Goal: Contribute content: Contribute content

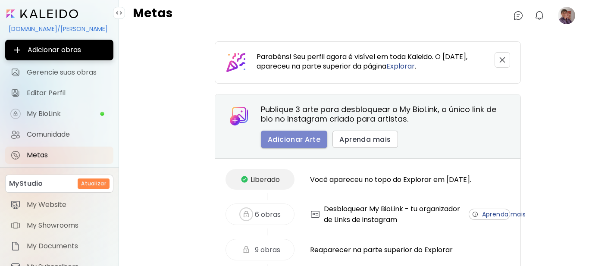
click at [286, 143] on span "Adicionar Arte" at bounding box center [294, 139] width 53 height 9
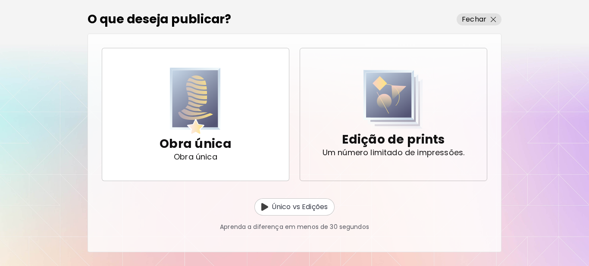
click at [420, 143] on p "Edição de prints" at bounding box center [393, 139] width 103 height 17
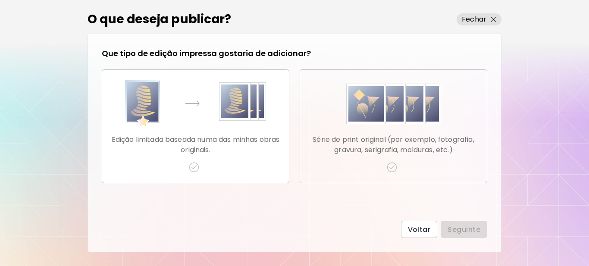
click at [382, 145] on p "Série de print original (por exemplo, fotografia, gravura, serigrafia, molduras…" at bounding box center [393, 145] width 173 height 21
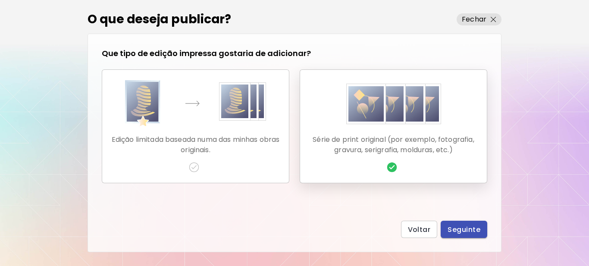
click at [458, 228] on span "Seguinte" at bounding box center [464, 229] width 33 height 9
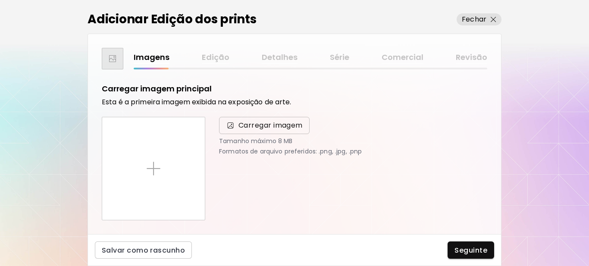
click at [277, 123] on span "Carregar imagem" at bounding box center [271, 125] width 64 height 10
click at [0, 0] on input "Carregar imagem" at bounding box center [0, 0] width 0 height 0
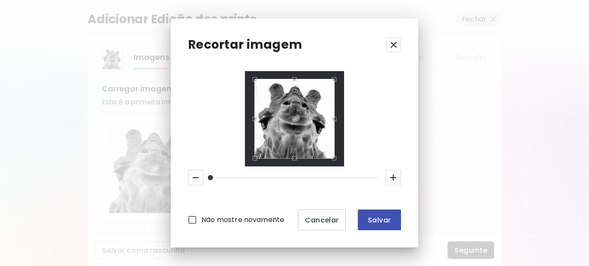
click at [380, 223] on span "Salvar" at bounding box center [379, 220] width 29 height 9
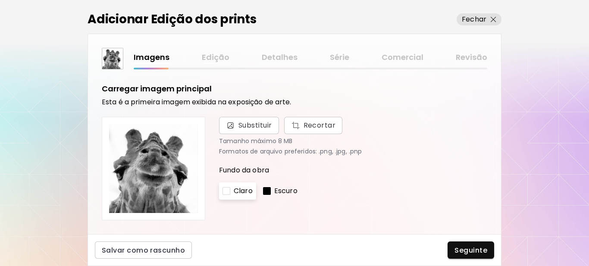
click at [266, 192] on div at bounding box center [267, 191] width 8 height 8
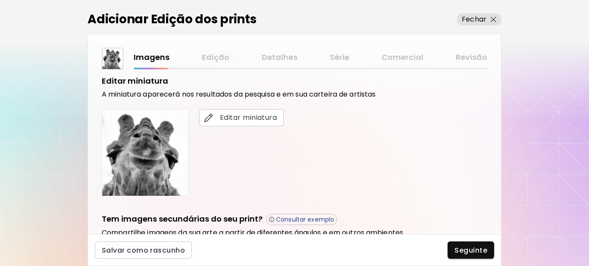
scroll to position [173, 0]
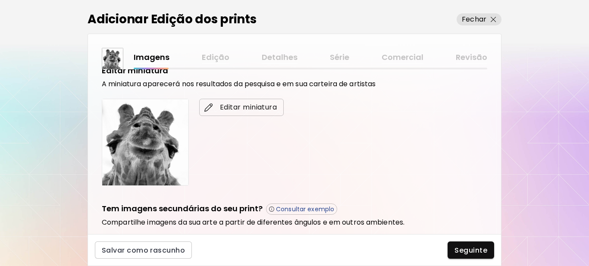
click at [240, 109] on span "Editar miniatura" at bounding box center [241, 107] width 71 height 10
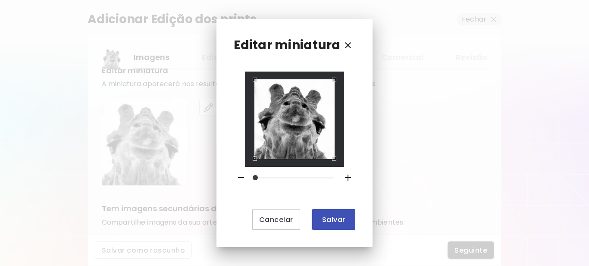
click at [333, 216] on span "Salvar" at bounding box center [333, 219] width 29 height 9
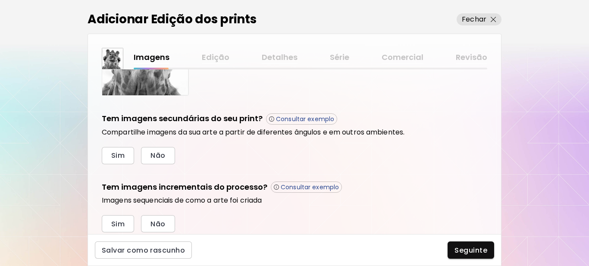
scroll to position [292, 0]
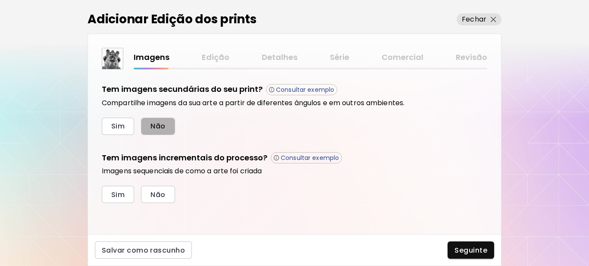
click at [152, 129] on span "Não" at bounding box center [158, 126] width 15 height 9
click at [121, 194] on span "Sim" at bounding box center [117, 194] width 13 height 9
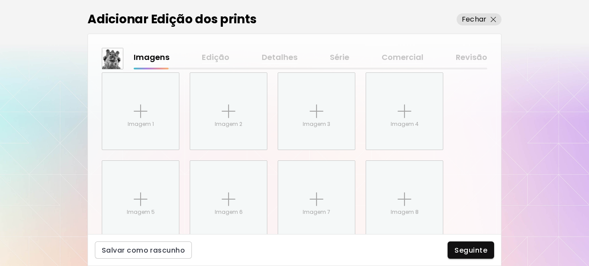
scroll to position [433, 0]
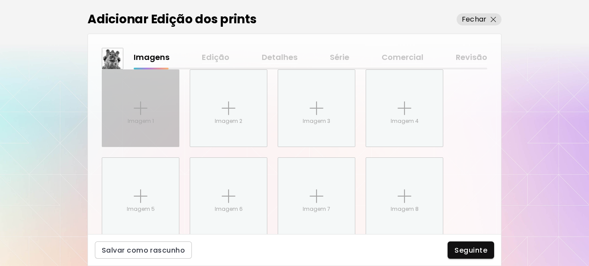
click at [140, 112] on img at bounding box center [141, 108] width 14 height 14
click at [0, 0] on input "Imagem 1" at bounding box center [0, 0] width 0 height 0
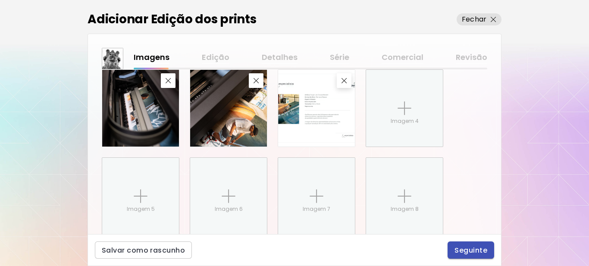
click at [474, 251] on span "Seguinte" at bounding box center [471, 250] width 33 height 9
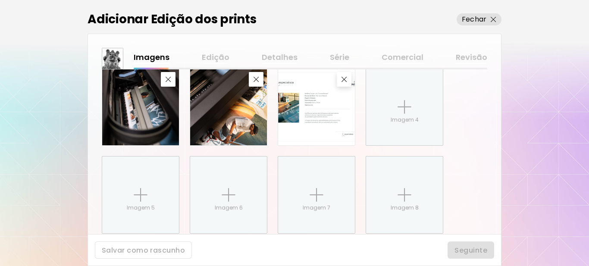
scroll to position [475, 0]
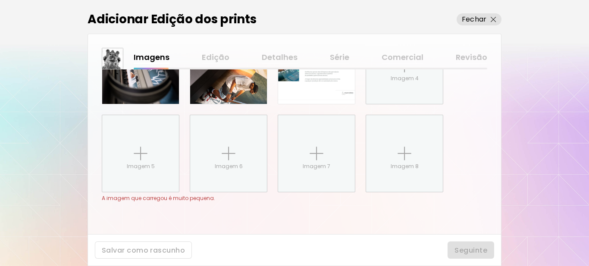
click at [465, 251] on div at bounding box center [294, 133] width 589 height 266
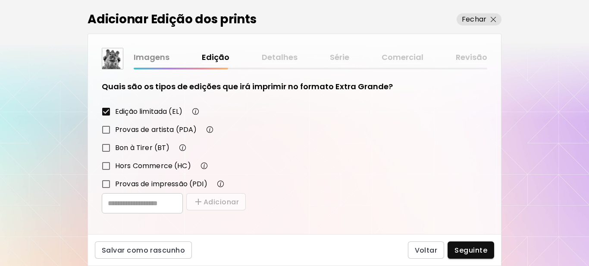
scroll to position [151, 0]
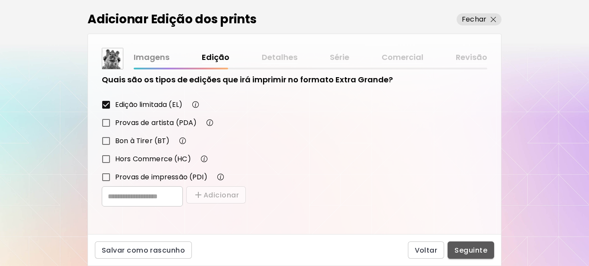
click at [471, 253] on span "Seguinte" at bounding box center [471, 250] width 33 height 9
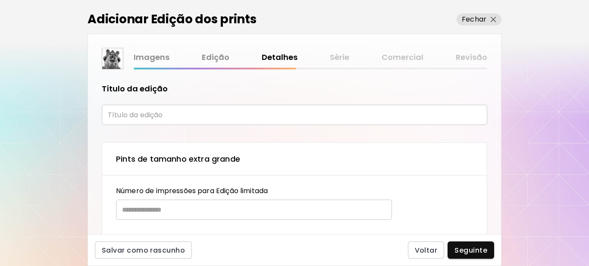
click at [136, 117] on input "text" at bounding box center [295, 115] width 386 height 20
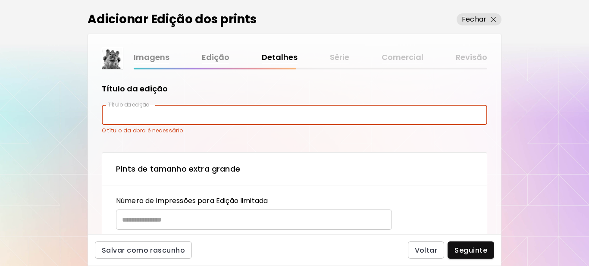
click at [163, 113] on input "text" at bounding box center [295, 115] width 386 height 20
paste input "********"
click at [112, 115] on input "********" at bounding box center [295, 115] width 386 height 20
type input "********"
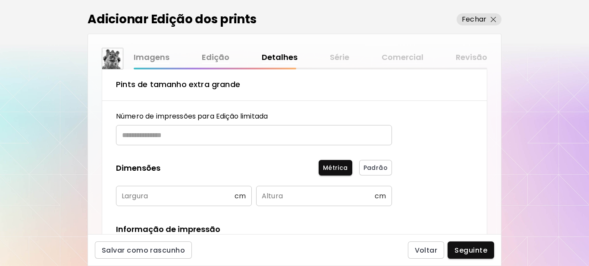
scroll to position [86, 0]
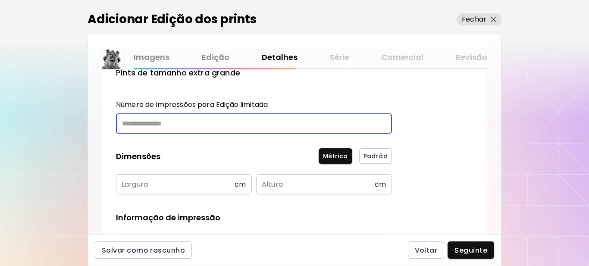
click at [175, 120] on input "text" at bounding box center [251, 123] width 270 height 20
type input "**"
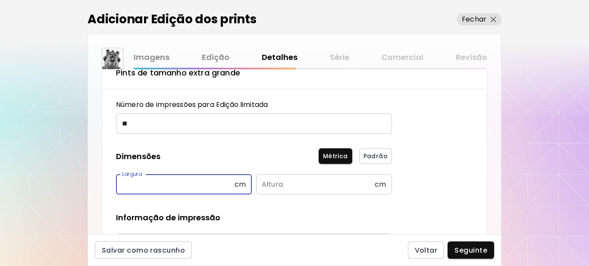
click at [161, 182] on input "text" at bounding box center [175, 184] width 119 height 20
type input "**"
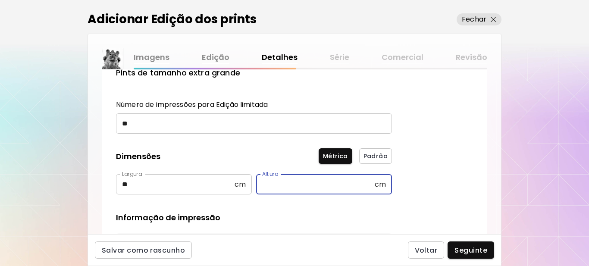
click at [301, 182] on input "text" at bounding box center [315, 184] width 119 height 20
type input "**"
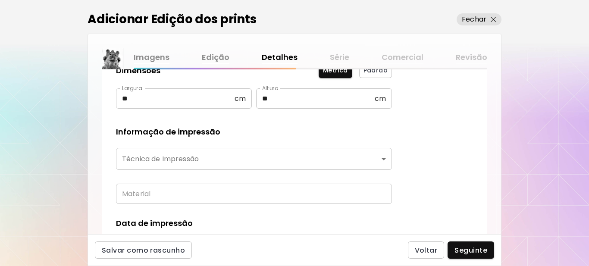
scroll to position [173, 0]
click at [175, 162] on body "[DOMAIN_NAME]/[PERSON_NAME] obras Gerencie suas obras Editar Perfil My BioLink …" at bounding box center [294, 133] width 589 height 266
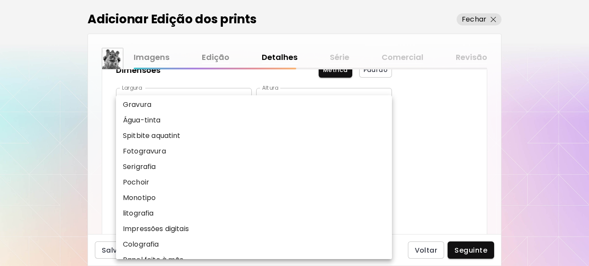
scroll to position [86, 0]
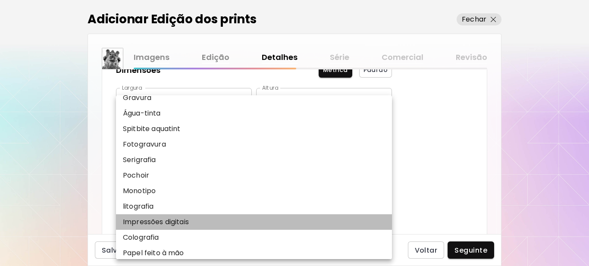
click at [157, 217] on li "Impressões digitais" at bounding box center [256, 222] width 280 height 16
type input "**********"
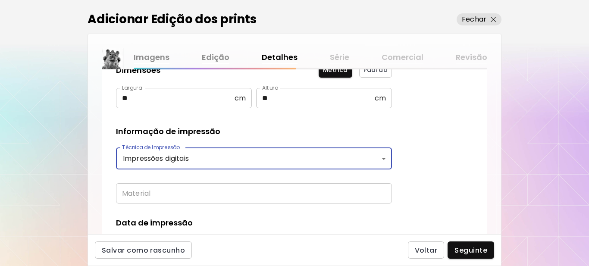
click at [188, 195] on input "text" at bounding box center [254, 193] width 276 height 20
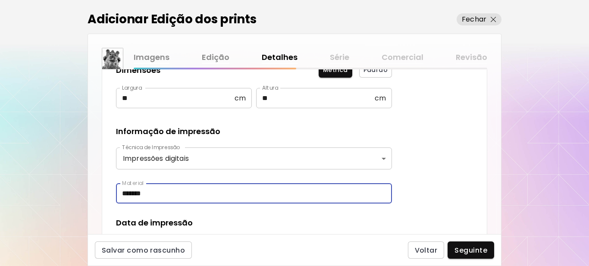
click at [144, 195] on input "*******" at bounding box center [254, 193] width 276 height 20
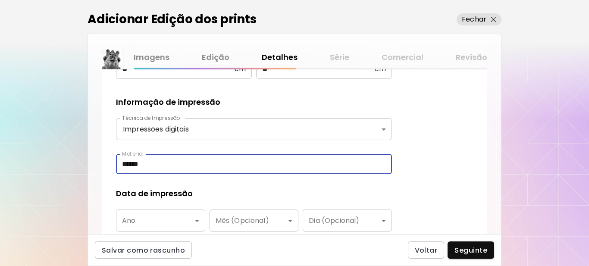
scroll to position [259, 0]
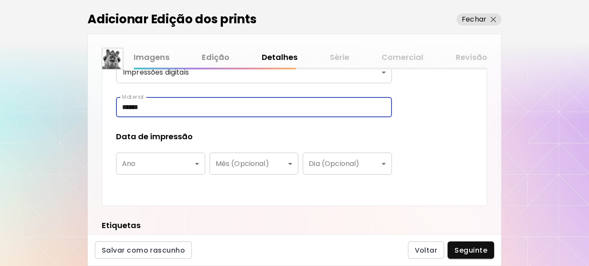
type input "******"
click at [185, 168] on body "**********" at bounding box center [294, 133] width 589 height 266
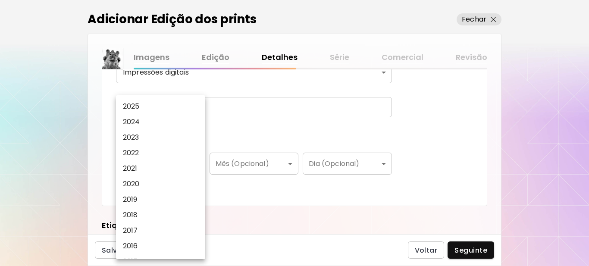
click at [153, 105] on li "2025" at bounding box center [163, 107] width 94 height 16
type input "****"
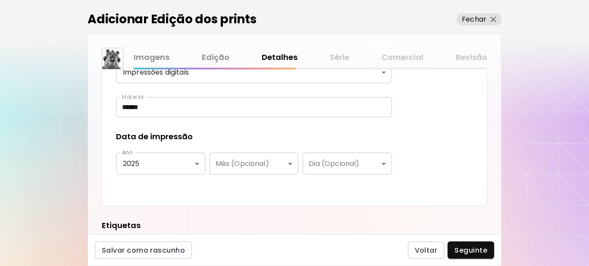
click at [281, 183] on div "**********" at bounding box center [254, 59] width 276 height 265
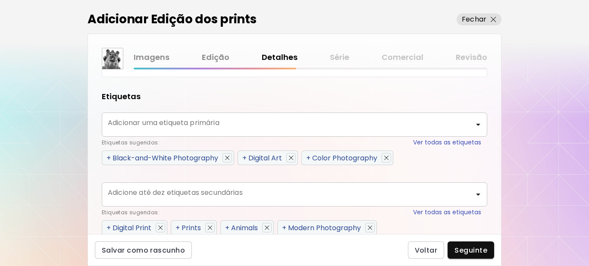
scroll to position [388, 0]
click at [111, 155] on span "+" at bounding box center [109, 158] width 4 height 10
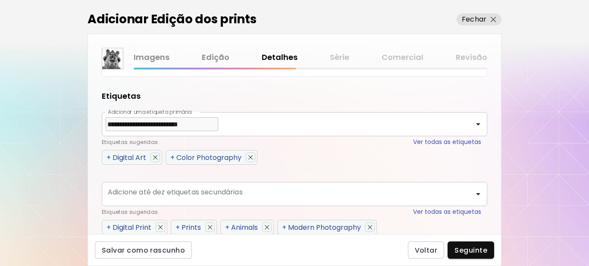
click at [109, 157] on span "+" at bounding box center [109, 158] width 4 height 10
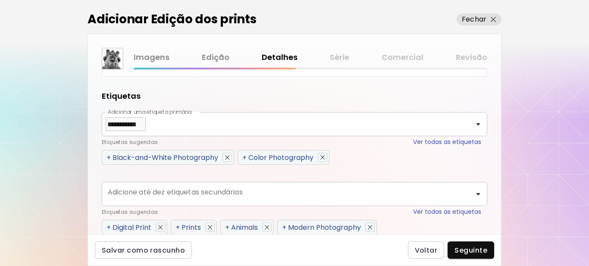
click at [108, 157] on span "+" at bounding box center [109, 158] width 4 height 10
type input "**********"
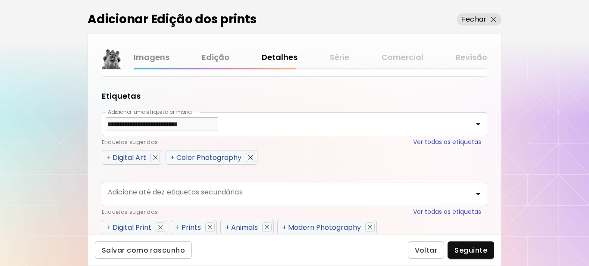
scroll to position [515, 0]
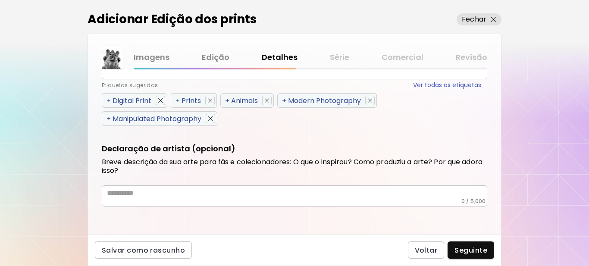
click at [109, 99] on span "+" at bounding box center [109, 101] width 4 height 10
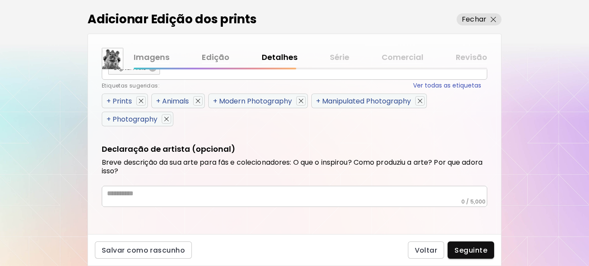
click at [109, 99] on span "+" at bounding box center [109, 101] width 4 height 10
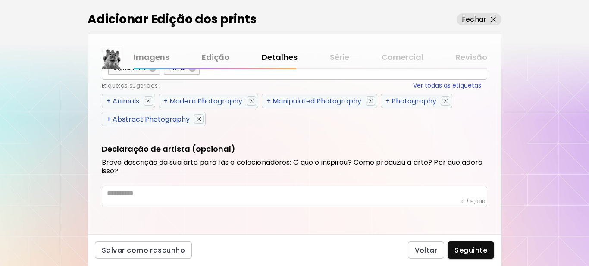
click at [109, 99] on span "+" at bounding box center [109, 101] width 4 height 10
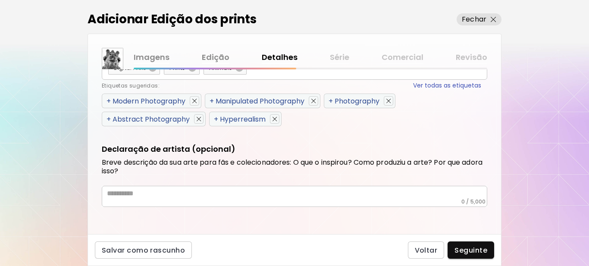
click at [109, 99] on span "+" at bounding box center [109, 101] width 4 height 10
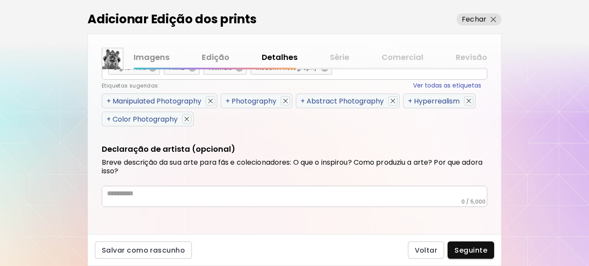
click at [109, 99] on span "+" at bounding box center [109, 101] width 4 height 10
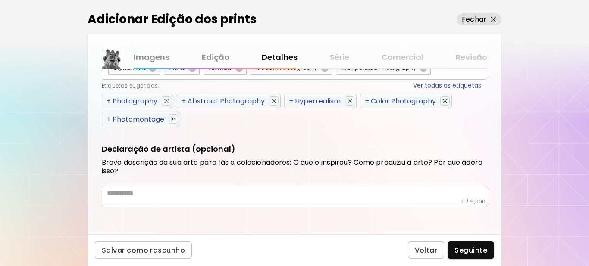
click at [109, 99] on span "+" at bounding box center [109, 101] width 4 height 10
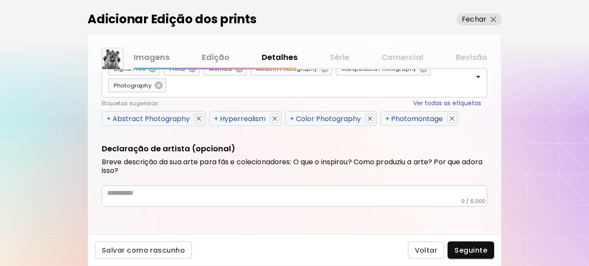
click at [216, 119] on span "+" at bounding box center [216, 119] width 4 height 10
click at [108, 119] on span "+" at bounding box center [109, 119] width 4 height 10
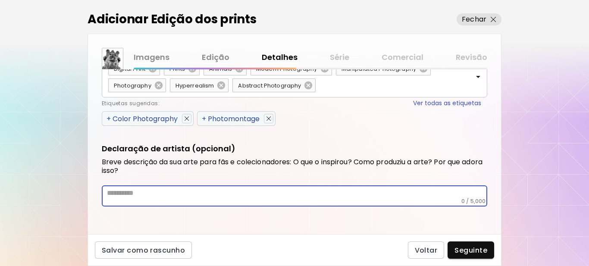
click at [155, 196] on textarea at bounding box center [297, 193] width 380 height 9
paste textarea "**********"
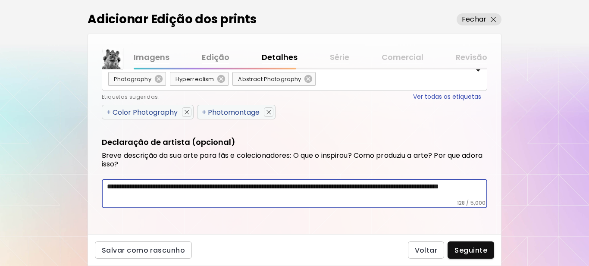
scroll to position [522, 0]
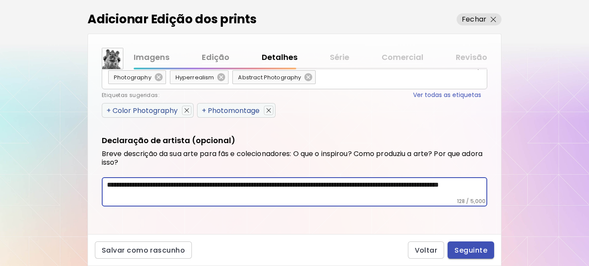
type textarea "**********"
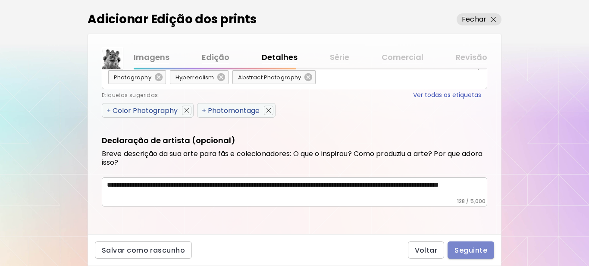
click at [474, 251] on span "Seguinte" at bounding box center [471, 250] width 33 height 9
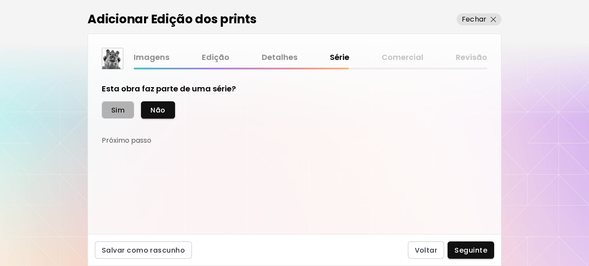
click at [115, 112] on span "Sim" at bounding box center [117, 110] width 13 height 9
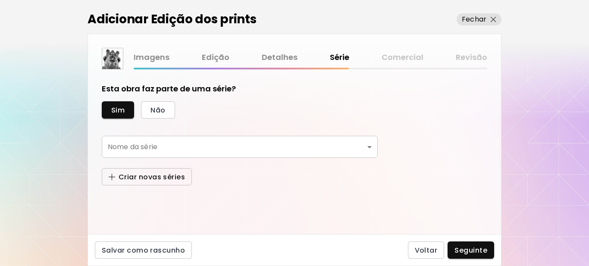
click at [142, 179] on span "Criar novas séries" at bounding box center [147, 177] width 76 height 9
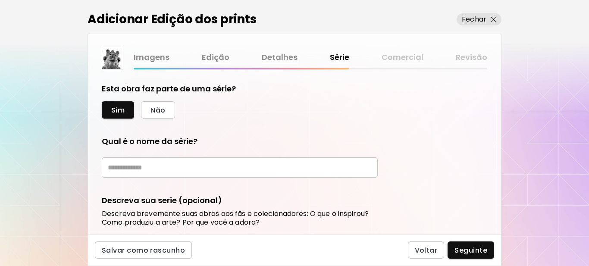
click at [141, 169] on input "text" at bounding box center [240, 167] width 276 height 20
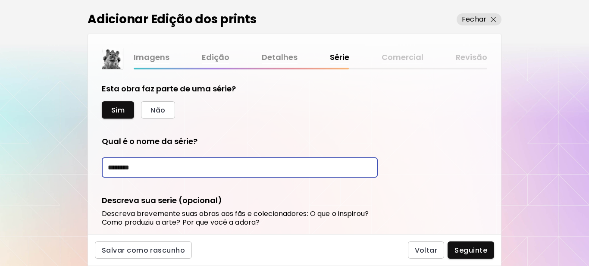
type input "********"
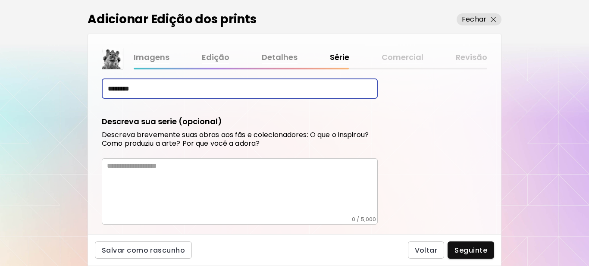
scroll to position [129, 0]
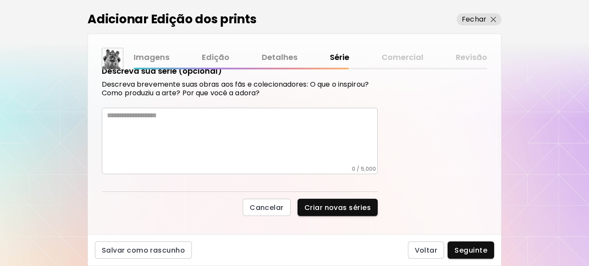
click at [148, 118] on textarea at bounding box center [242, 138] width 271 height 54
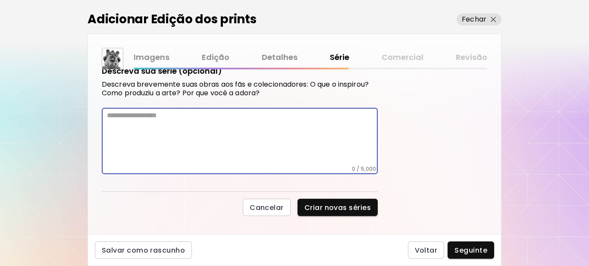
paste textarea "**********"
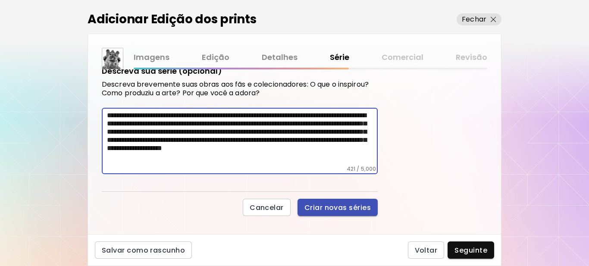
type textarea "**********"
click at [339, 208] on span "Criar novas séries" at bounding box center [337, 207] width 66 height 9
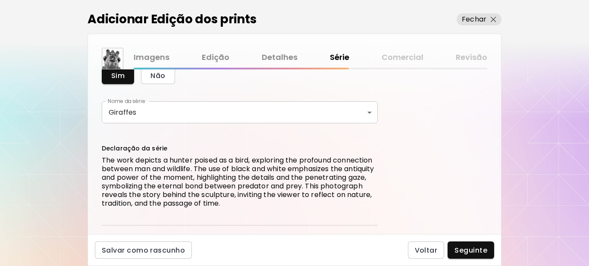
scroll to position [81, 0]
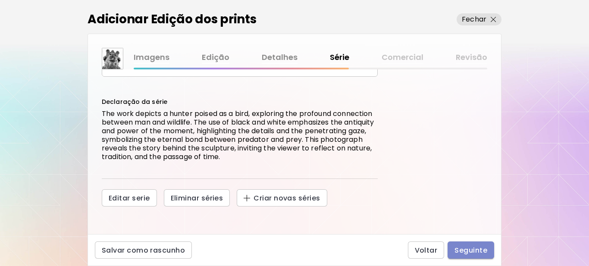
click at [476, 257] on button "Seguinte" at bounding box center [471, 250] width 47 height 17
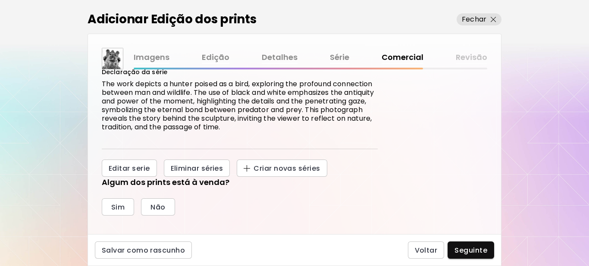
scroll to position [129, 0]
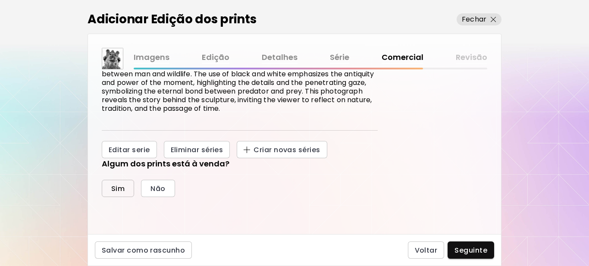
click at [116, 189] on span "Sim" at bounding box center [117, 188] width 13 height 9
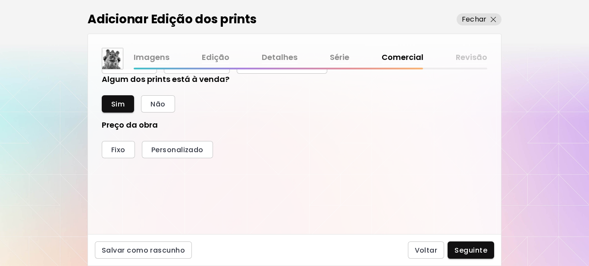
scroll to position [215, 0]
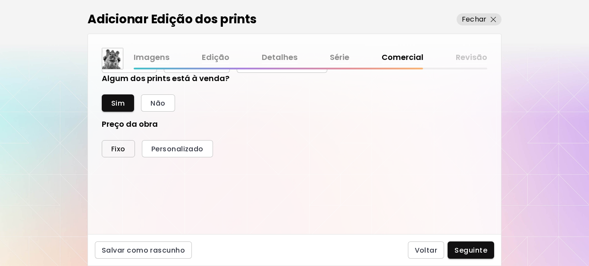
click at [108, 148] on button "Fixo" at bounding box center [118, 148] width 33 height 17
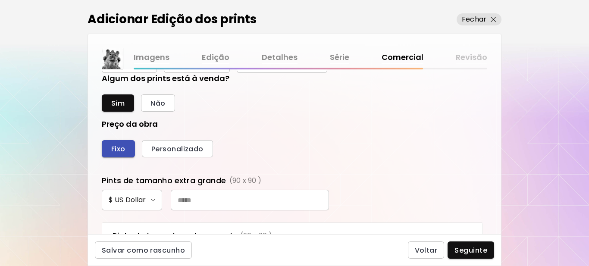
scroll to position [325, 377]
click at [197, 202] on input "text" at bounding box center [250, 200] width 158 height 21
type input "***"
click at [347, 134] on div "Preço da obra Fixo Personalizado Pints de tamanho extra grande (90 x 90 cm) $ U…" at bounding box center [295, 187] width 386 height 137
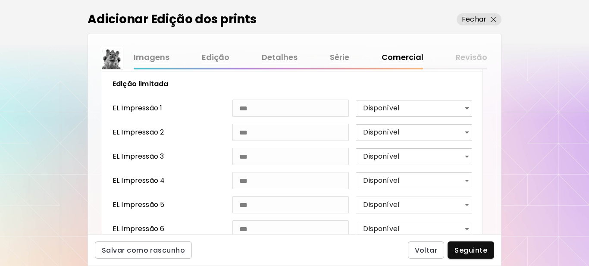
scroll to position [522, 0]
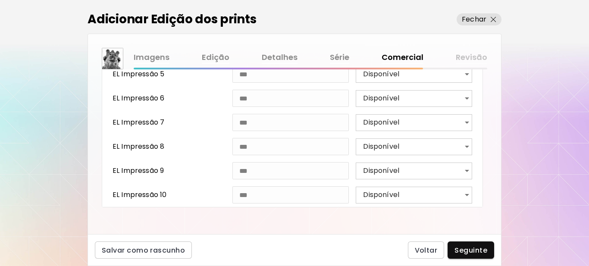
click at [465, 248] on span "Seguinte" at bounding box center [471, 250] width 33 height 9
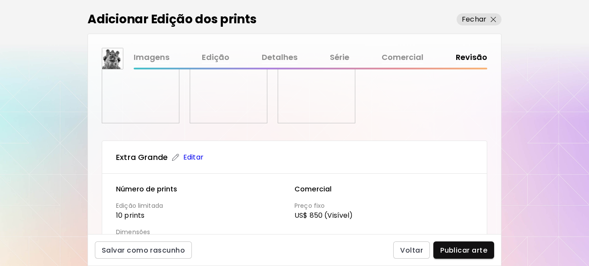
scroll to position [216, 0]
click at [468, 251] on span "Publicar arte" at bounding box center [463, 250] width 47 height 9
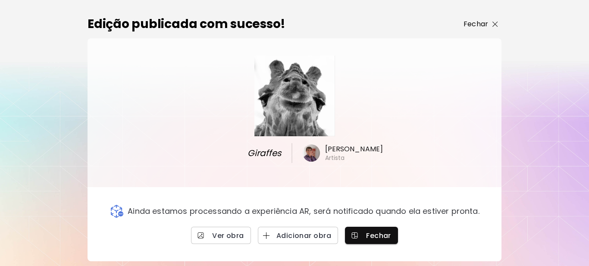
click at [470, 24] on p "Fechar" at bounding box center [476, 24] width 25 height 10
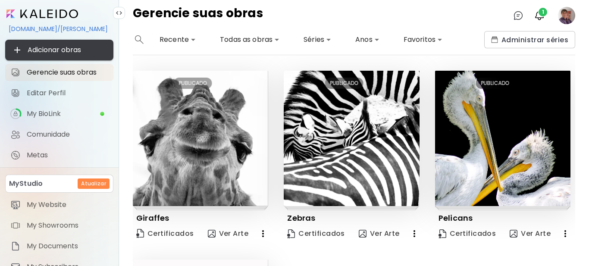
click at [38, 49] on span "Adicionar obras" at bounding box center [59, 50] width 94 height 10
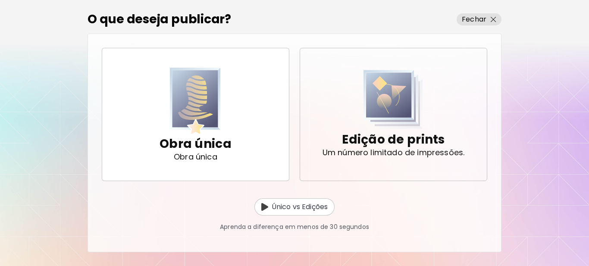
click at [369, 136] on p "Edição de prints" at bounding box center [393, 139] width 103 height 17
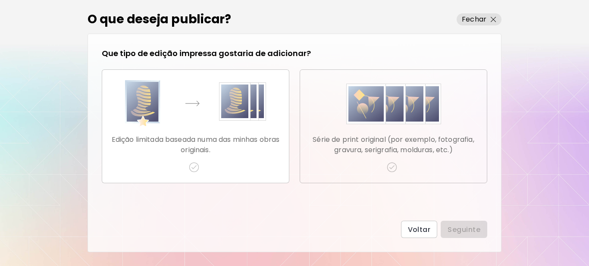
click at [363, 145] on p "Série de print original (por exemplo, fotografia, gravura, serigrafia, molduras…" at bounding box center [393, 145] width 173 height 21
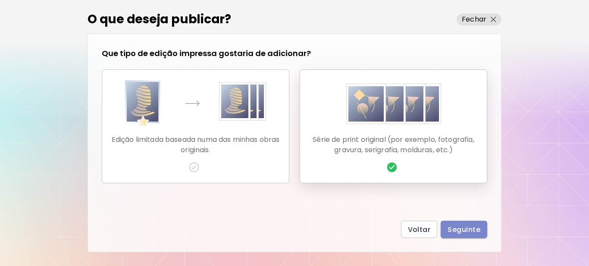
click at [459, 231] on span "Seguinte" at bounding box center [464, 229] width 33 height 9
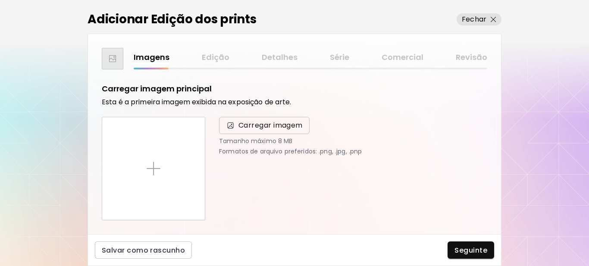
click at [257, 132] on span "Carregar imagem" at bounding box center [264, 125] width 91 height 17
click at [0, 0] on input "Carregar imagem" at bounding box center [0, 0] width 0 height 0
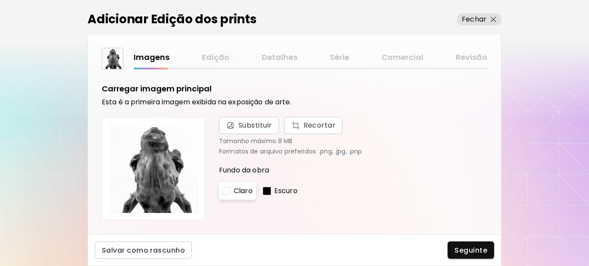
scroll to position [433, 0]
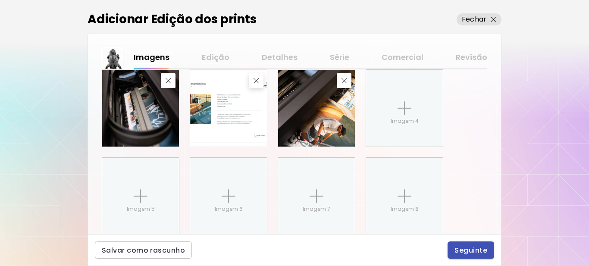
click at [458, 249] on span "Seguinte" at bounding box center [471, 250] width 33 height 9
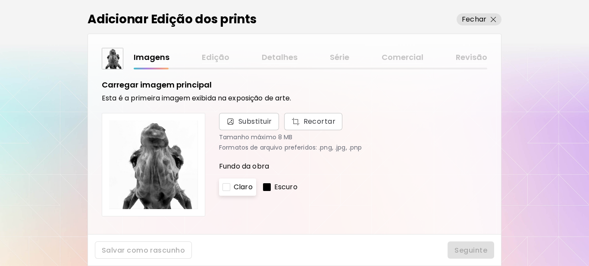
scroll to position [0, 0]
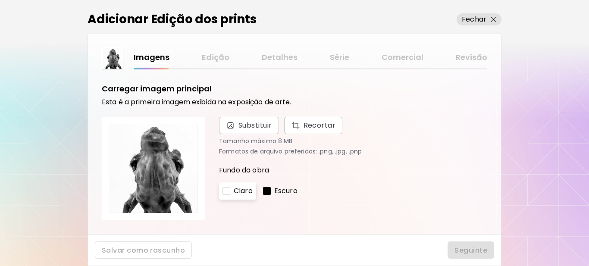
click at [269, 190] on div at bounding box center [267, 191] width 8 height 8
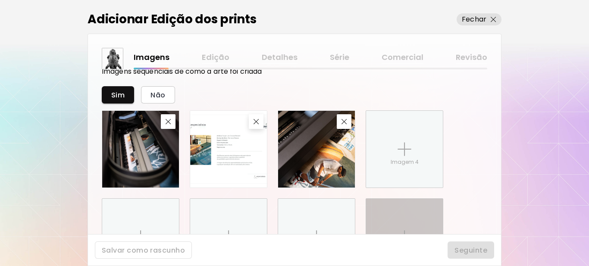
scroll to position [431, 0]
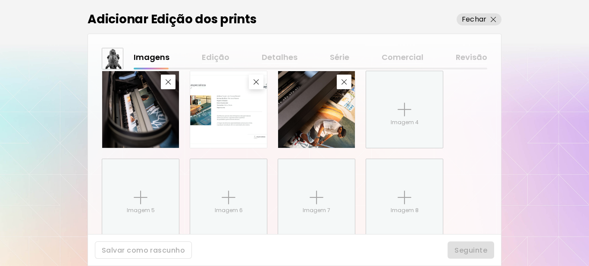
click at [463, 251] on div "Seguinte" at bounding box center [471, 250] width 47 height 17
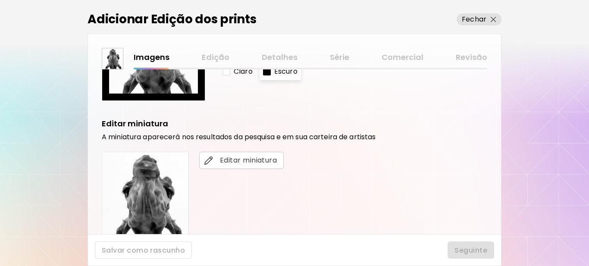
scroll to position [0, 0]
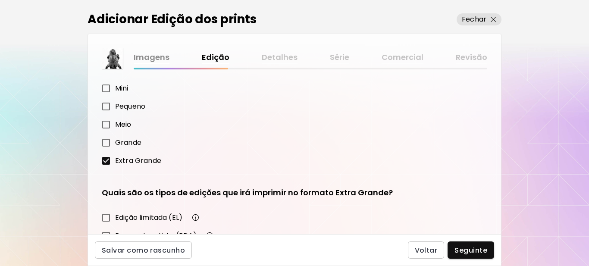
scroll to position [151, 0]
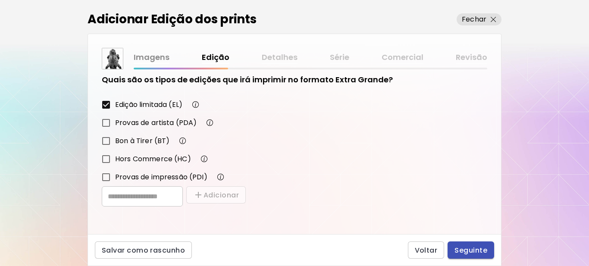
click at [477, 252] on span "Seguinte" at bounding box center [471, 250] width 33 height 9
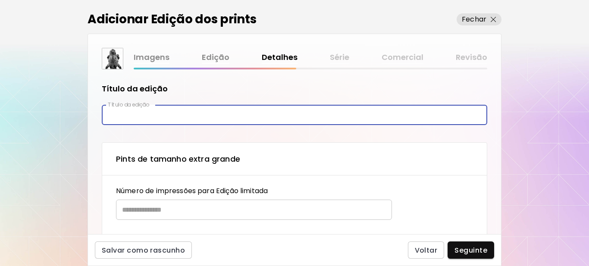
click at [160, 114] on input "text" at bounding box center [295, 115] width 386 height 20
type input "********"
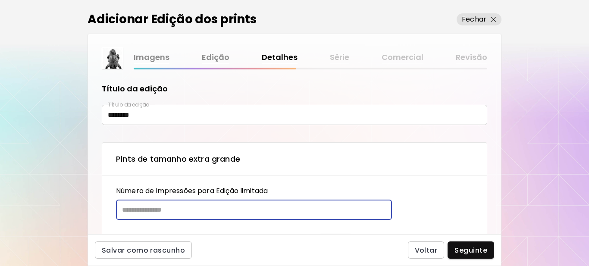
click at [158, 209] on input "text" at bounding box center [251, 210] width 270 height 20
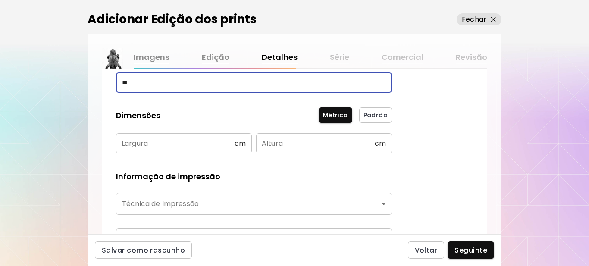
scroll to position [129, 0]
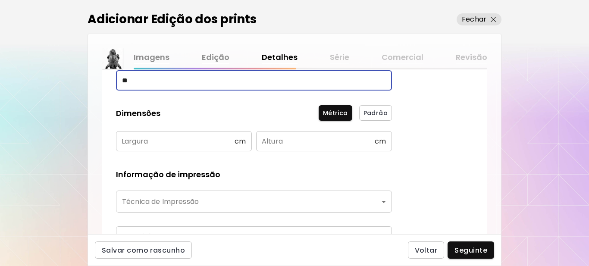
type input "**"
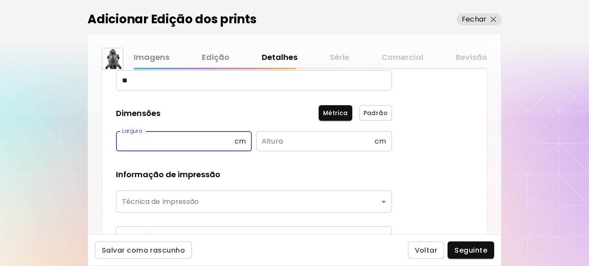
click at [205, 142] on input "text" at bounding box center [175, 141] width 119 height 20
type input "**"
click at [276, 141] on input "text" at bounding box center [315, 141] width 119 height 20
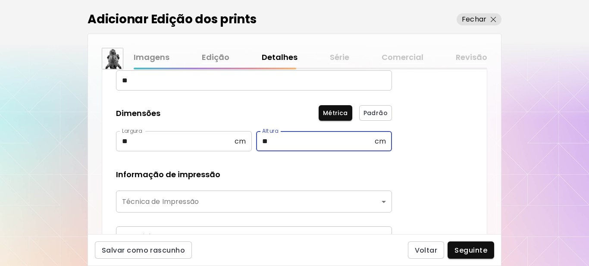
type input "**"
click at [240, 199] on body "[DOMAIN_NAME]/[PERSON_NAME] obras Gerencie suas obras Editar Perfil My BioLink …" at bounding box center [294, 133] width 589 height 266
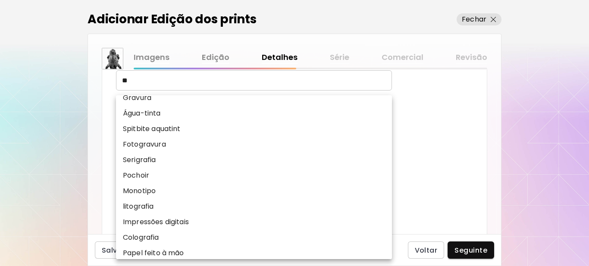
scroll to position [107, 0]
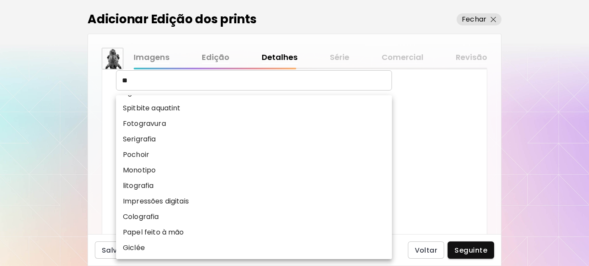
click at [164, 205] on p "Impressões digitais" at bounding box center [156, 201] width 66 height 10
type input "**********"
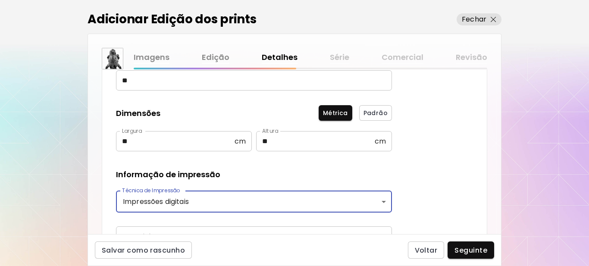
click at [252, 163] on div "**********" at bounding box center [254, 188] width 276 height 265
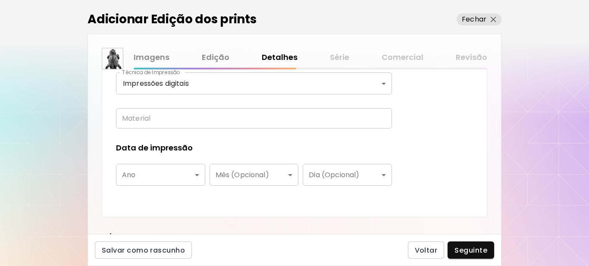
scroll to position [259, 0]
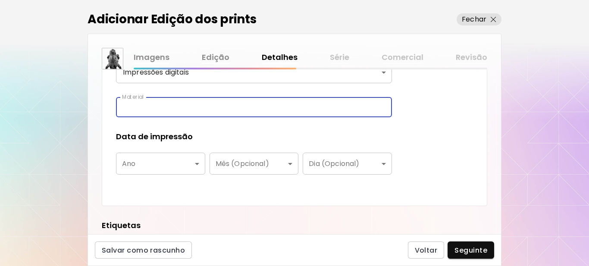
click at [144, 106] on input "text" at bounding box center [254, 107] width 276 height 20
click at [140, 108] on input "******" at bounding box center [254, 107] width 276 height 20
type input "******"
click at [147, 165] on body "**********" at bounding box center [294, 133] width 589 height 266
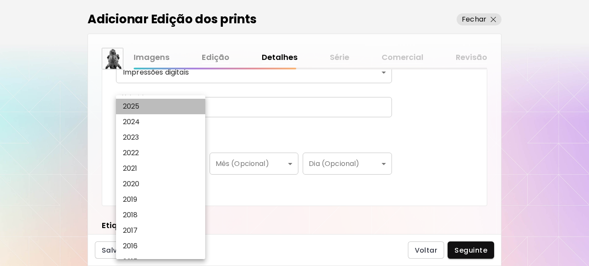
click at [149, 106] on li "2025" at bounding box center [163, 107] width 94 height 16
type input "****"
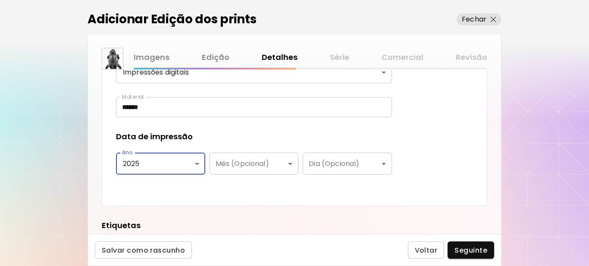
click at [206, 129] on div "**********" at bounding box center [254, 59] width 276 height 265
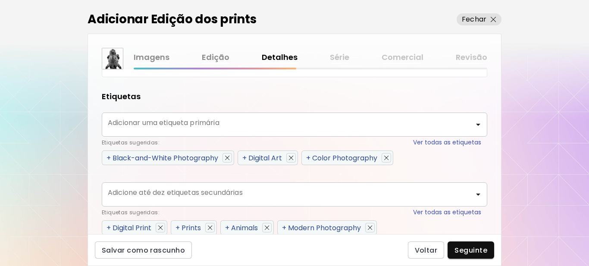
scroll to position [388, 0]
click at [109, 156] on span "+" at bounding box center [109, 158] width 4 height 10
type input "**********"
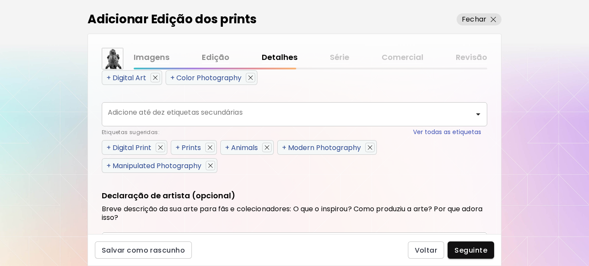
scroll to position [474, 0]
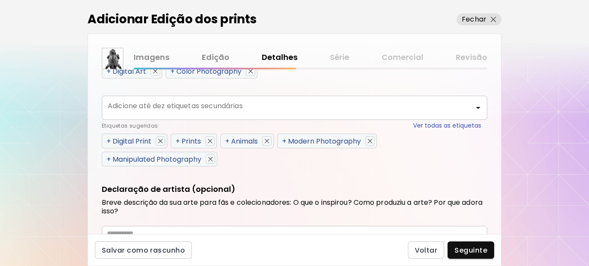
click at [108, 141] on span "+" at bounding box center [109, 141] width 4 height 10
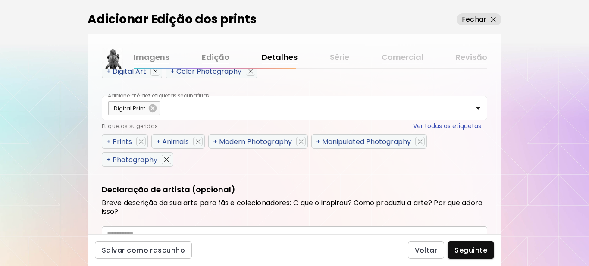
click at [108, 141] on span "+" at bounding box center [109, 142] width 4 height 10
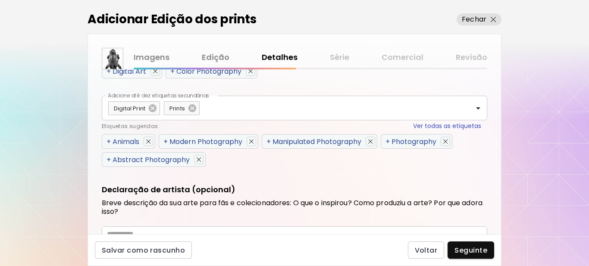
click at [108, 141] on span "+" at bounding box center [109, 142] width 4 height 10
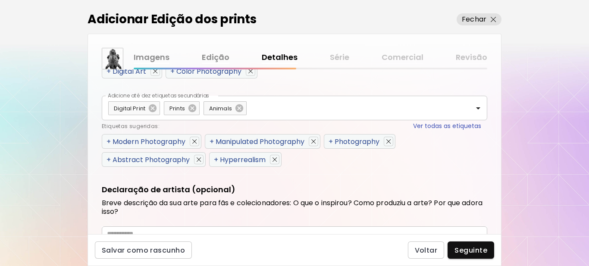
click at [108, 141] on span "+" at bounding box center [109, 142] width 4 height 10
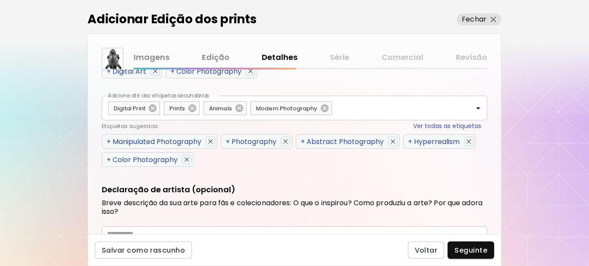
click at [108, 141] on span "+" at bounding box center [109, 142] width 4 height 10
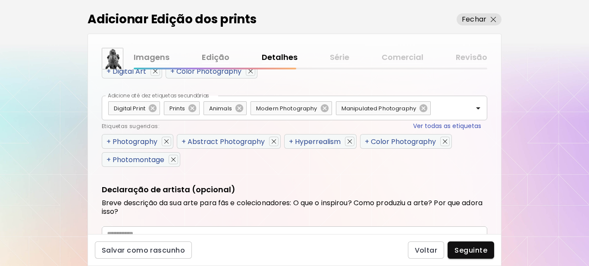
click at [108, 141] on span "+" at bounding box center [109, 142] width 4 height 10
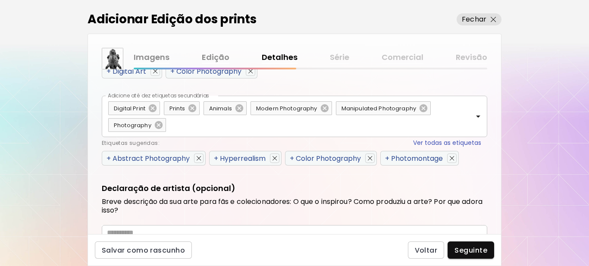
click at [108, 157] on span "+" at bounding box center [109, 159] width 4 height 10
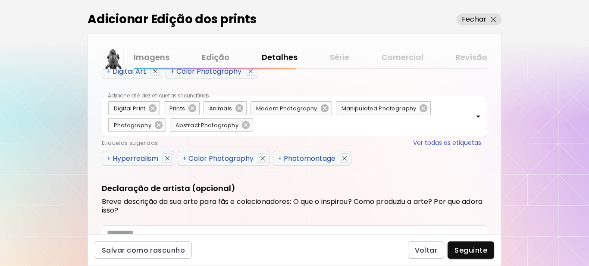
click at [108, 157] on span "+" at bounding box center [109, 159] width 4 height 10
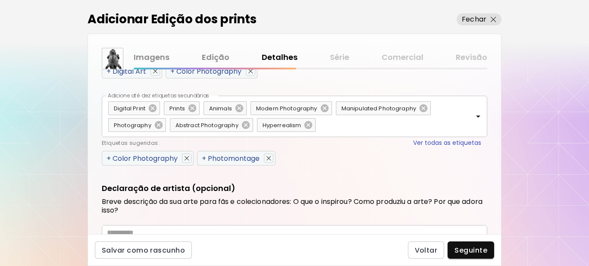
scroll to position [514, 0]
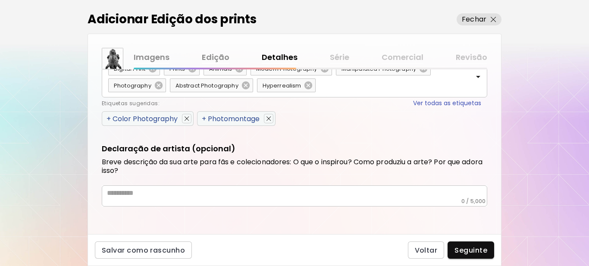
click at [162, 194] on textarea at bounding box center [297, 193] width 380 height 9
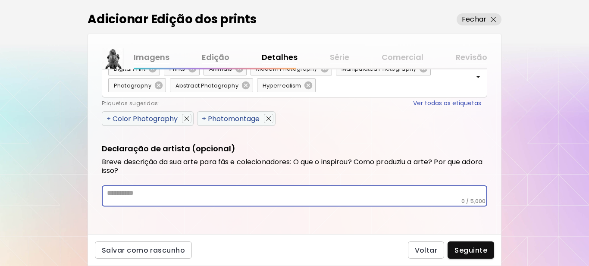
paste textarea "**********"
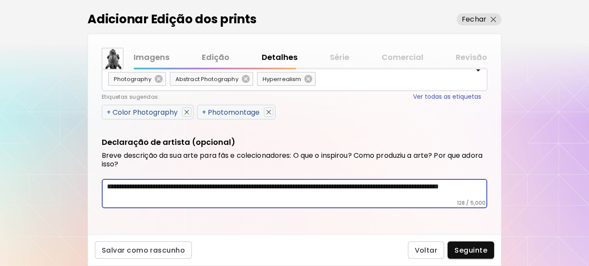
scroll to position [522, 0]
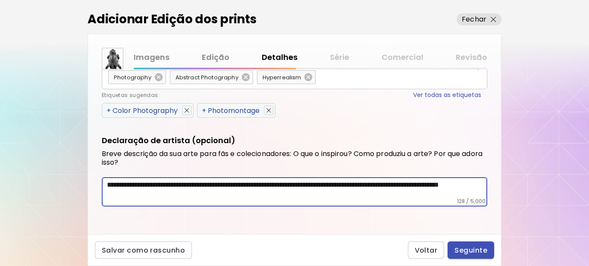
type textarea "**********"
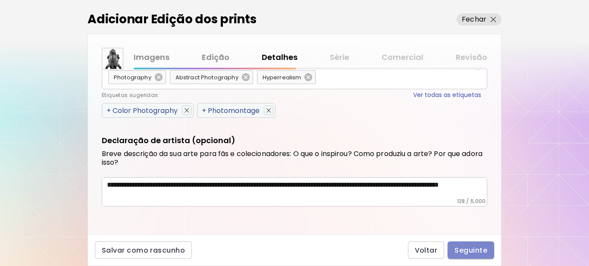
click at [465, 250] on span "Seguinte" at bounding box center [471, 250] width 33 height 9
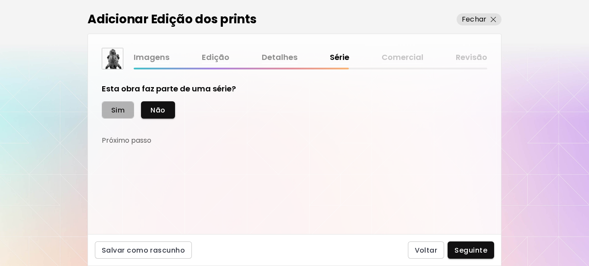
click at [116, 113] on span "Sim" at bounding box center [117, 110] width 13 height 9
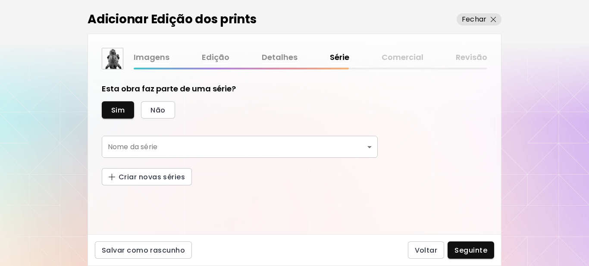
click at [114, 147] on body "kaleido.art/Sergio_Cerezer_Benetti Adicionar obras Gerencie suas obras Editar P…" at bounding box center [294, 133] width 589 height 266
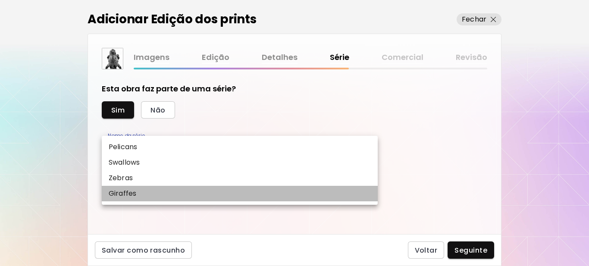
click at [139, 192] on li "Giraffes" at bounding box center [240, 194] width 276 height 16
type input "********"
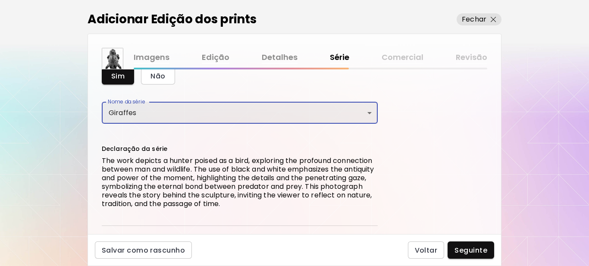
scroll to position [81, 0]
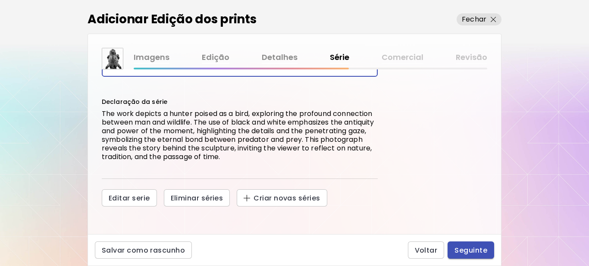
click at [464, 253] on span "Seguinte" at bounding box center [471, 250] width 33 height 9
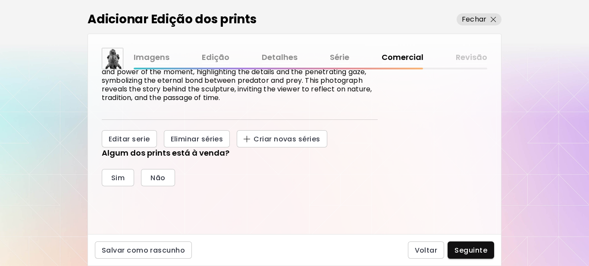
scroll to position [173, 0]
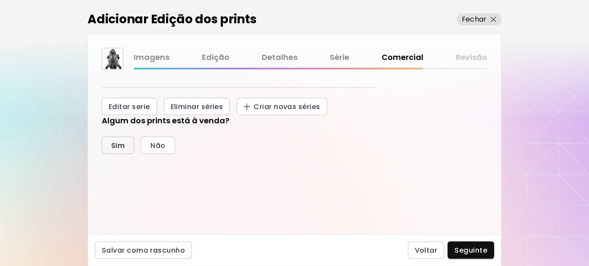
click at [119, 146] on span "Sim" at bounding box center [117, 145] width 13 height 9
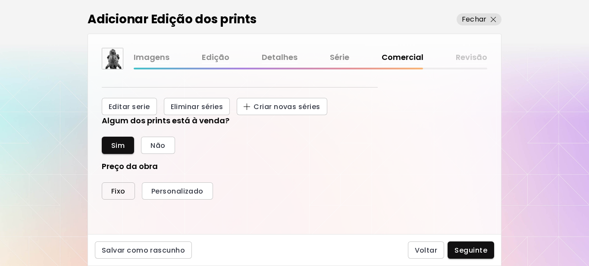
click at [118, 189] on span "Fixo" at bounding box center [118, 191] width 14 height 9
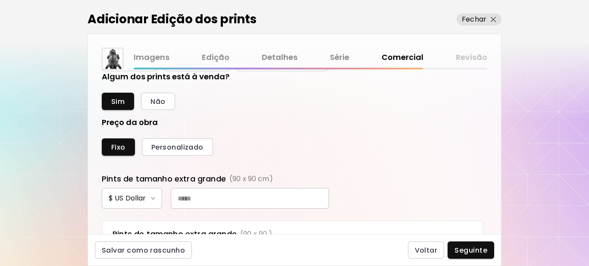
scroll to position [302, 0]
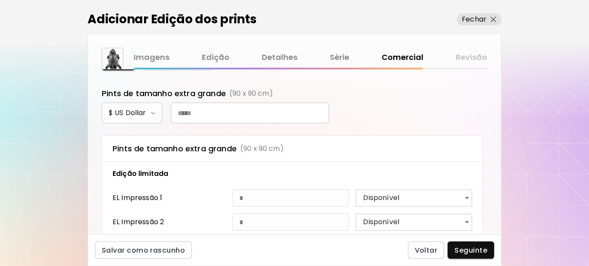
click at [204, 114] on input "text" at bounding box center [250, 113] width 158 height 21
type input "***"
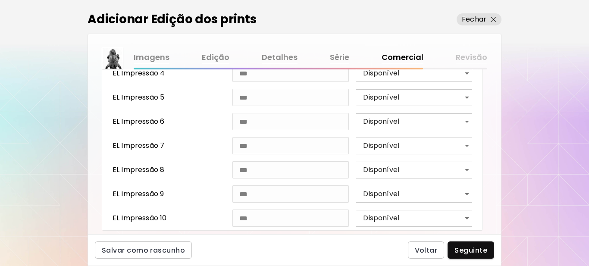
scroll to position [522, 0]
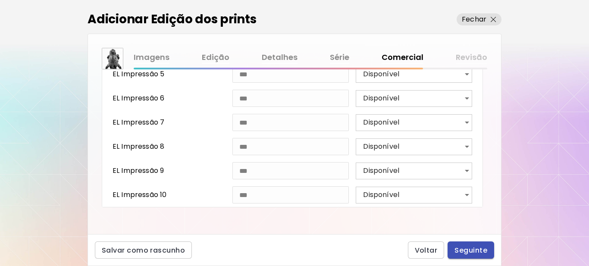
click at [462, 252] on span "Seguinte" at bounding box center [471, 250] width 33 height 9
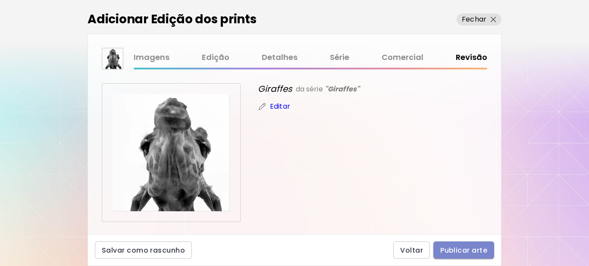
click at [458, 251] on span "Publicar arte" at bounding box center [463, 250] width 47 height 9
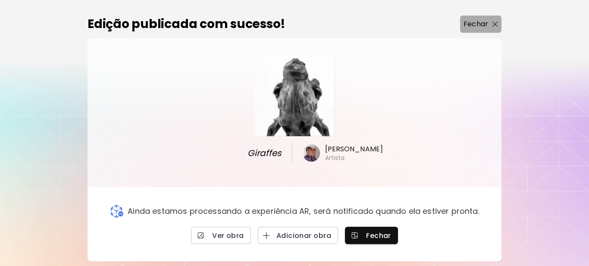
click at [495, 23] on img "button" at bounding box center [496, 25] width 6 height 6
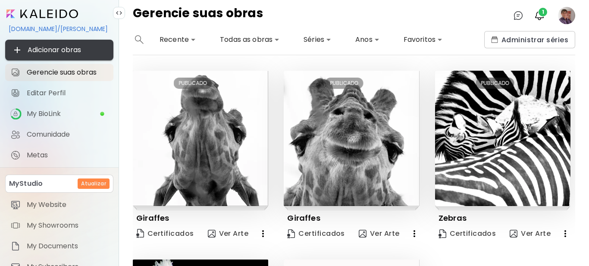
click at [58, 50] on span "Adicionar obras" at bounding box center [59, 50] width 94 height 10
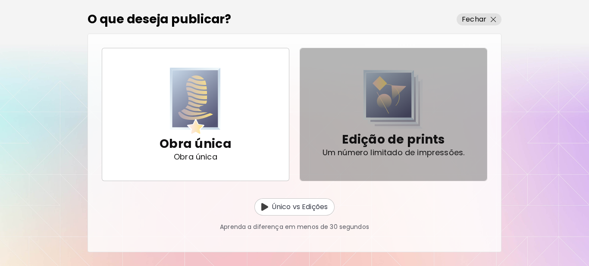
click at [390, 137] on p "Edição de prints" at bounding box center [393, 139] width 103 height 17
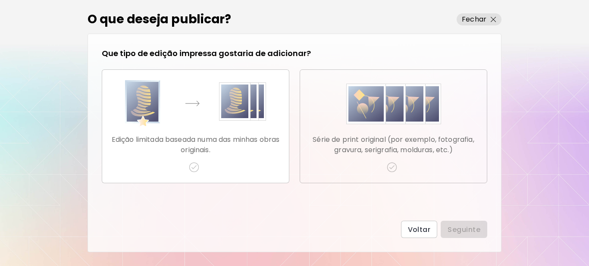
click at [391, 136] on p "Série de print original (por exemplo, fotografia, gravura, serigrafia, molduras…" at bounding box center [393, 145] width 173 height 21
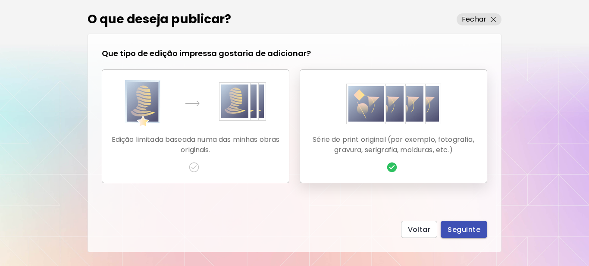
click at [455, 230] on span "Seguinte" at bounding box center [464, 229] width 33 height 9
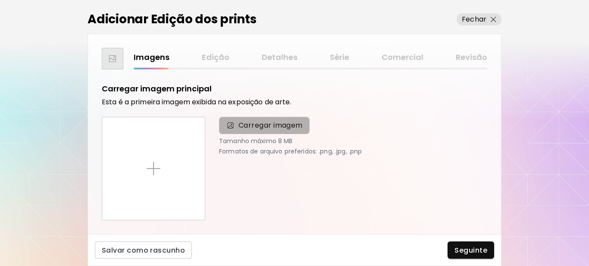
click at [253, 132] on span "Carregar imagem" at bounding box center [264, 125] width 91 height 17
click at [0, 0] on input "Carregar imagem" at bounding box center [0, 0] width 0 height 0
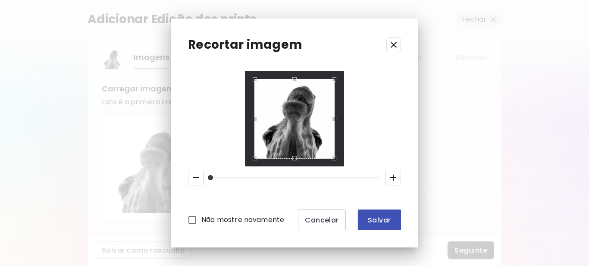
click at [377, 221] on span "Salvar" at bounding box center [379, 220] width 29 height 9
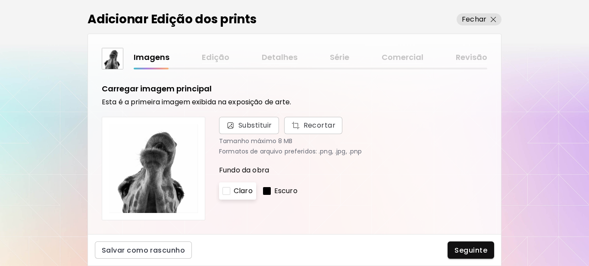
drag, startPoint x: 268, startPoint y: 190, endPoint x: 280, endPoint y: 191, distance: 12.5
click at [268, 190] on div at bounding box center [267, 191] width 8 height 8
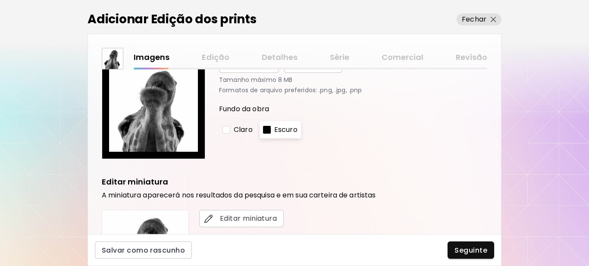
scroll to position [173, 0]
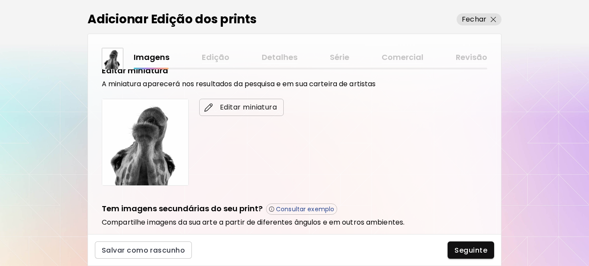
click at [251, 107] on span "Editar miniatura" at bounding box center [241, 107] width 71 height 10
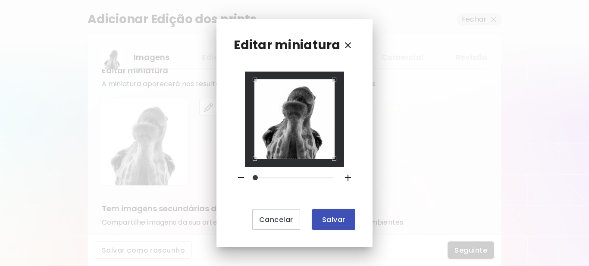
click at [323, 217] on span "Salvar" at bounding box center [333, 219] width 29 height 9
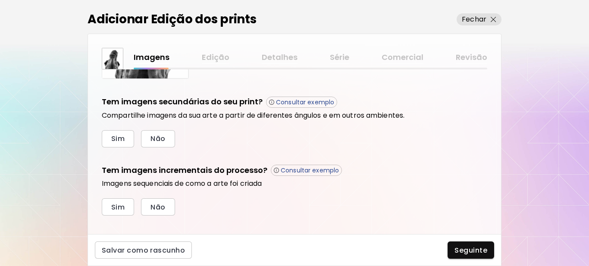
scroll to position [292, 0]
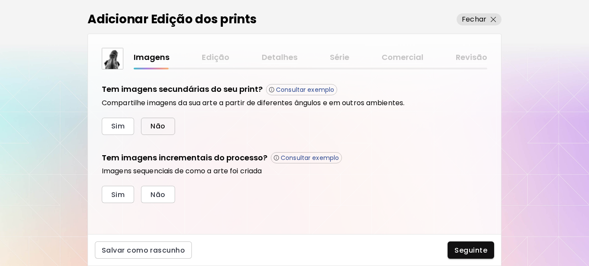
click at [153, 128] on span "Não" at bounding box center [158, 126] width 15 height 9
click at [124, 191] on span "Sim" at bounding box center [117, 194] width 13 height 9
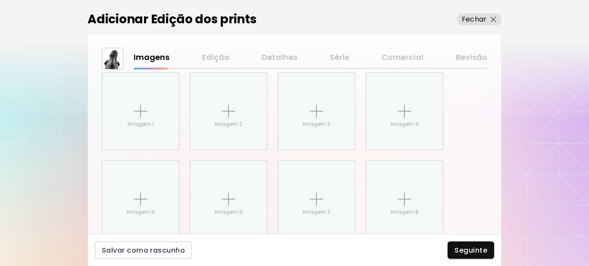
scroll to position [433, 0]
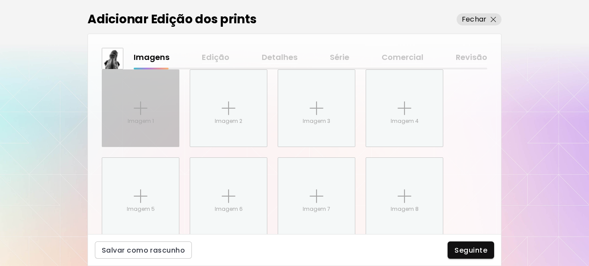
click at [144, 126] on div "Imagem 1" at bounding box center [140, 108] width 77 height 77
click at [0, 0] on input "Imagem 1" at bounding box center [0, 0] width 0 height 0
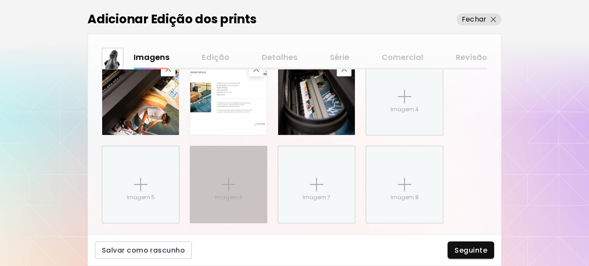
scroll to position [465, 0]
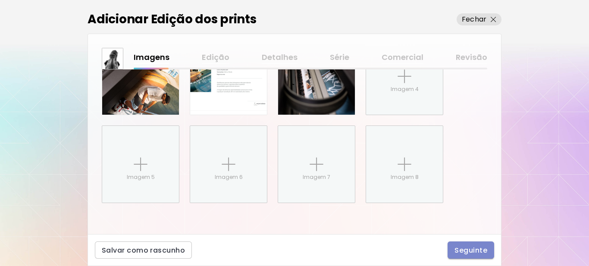
click at [468, 248] on span "Seguinte" at bounding box center [471, 250] width 33 height 9
click at [466, 253] on div "Seguinte" at bounding box center [471, 250] width 47 height 17
click at [472, 251] on div "Seguinte" at bounding box center [471, 250] width 47 height 17
click at [471, 251] on div "Seguinte" at bounding box center [471, 250] width 47 height 17
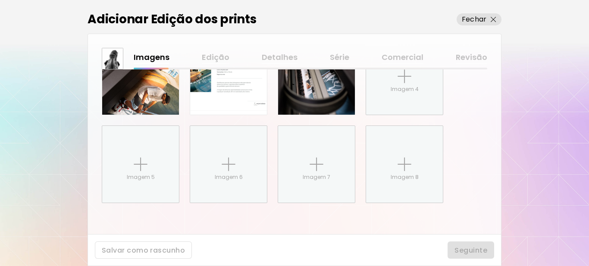
click at [471, 251] on div "Seguinte" at bounding box center [471, 250] width 47 height 17
click at [461, 251] on div "Seguinte" at bounding box center [471, 250] width 47 height 17
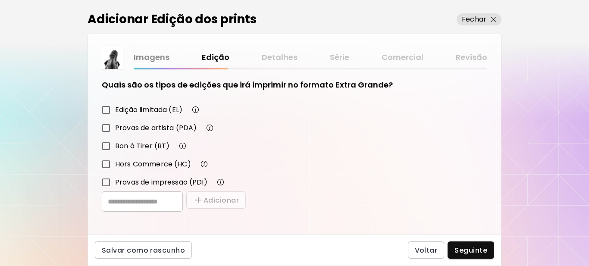
scroll to position [151, 0]
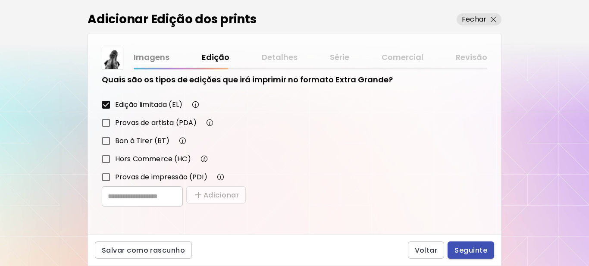
click at [474, 250] on span "Seguinte" at bounding box center [471, 250] width 33 height 9
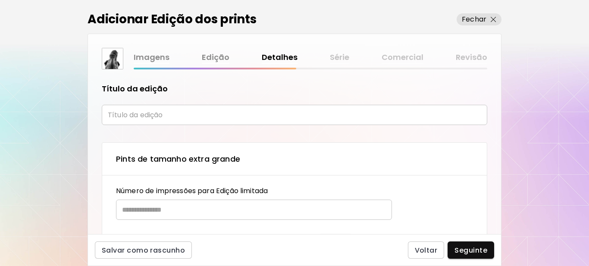
click at [169, 113] on input "text" at bounding box center [295, 115] width 386 height 20
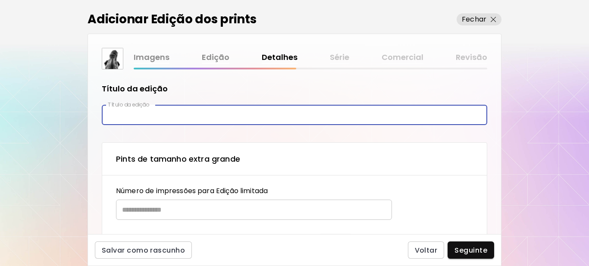
type input "********"
click at [176, 210] on input "text" at bounding box center [251, 210] width 270 height 20
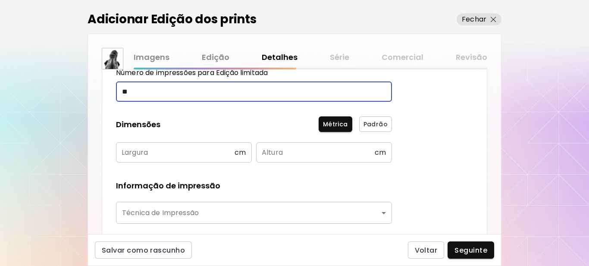
scroll to position [129, 0]
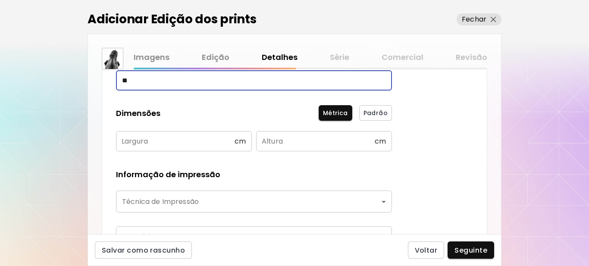
type input "**"
click at [209, 144] on input "text" at bounding box center [175, 141] width 119 height 20
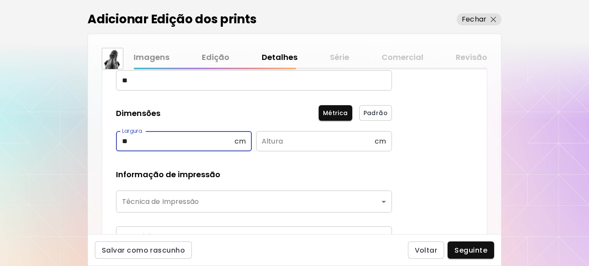
type input "**"
drag, startPoint x: 296, startPoint y: 142, endPoint x: 291, endPoint y: 142, distance: 5.6
click at [295, 142] on input "text" at bounding box center [315, 141] width 119 height 20
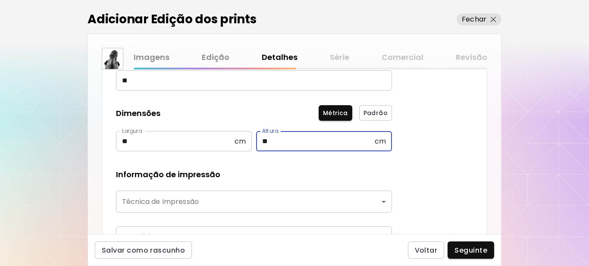
type input "**"
click at [283, 195] on body "[DOMAIN_NAME]/[PERSON_NAME] obras Gerencie suas obras Editar Perfil My BioLink …" at bounding box center [294, 133] width 589 height 266
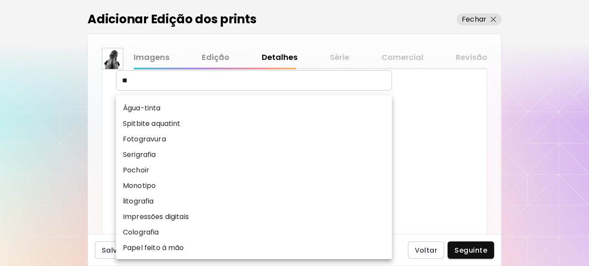
scroll to position [107, 0]
click at [164, 200] on p "Impressões digitais" at bounding box center [156, 201] width 66 height 10
type input "**********"
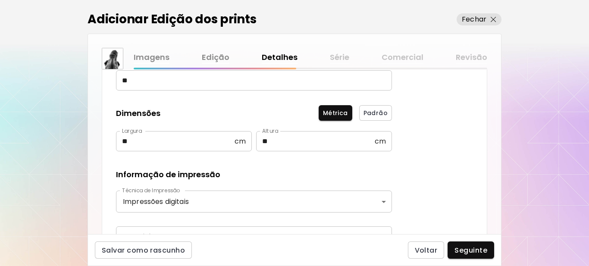
click at [181, 160] on div "**********" at bounding box center [254, 188] width 276 height 265
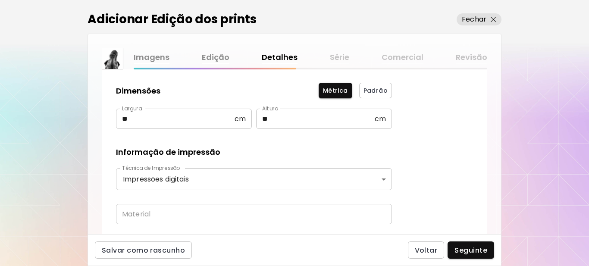
scroll to position [216, 0]
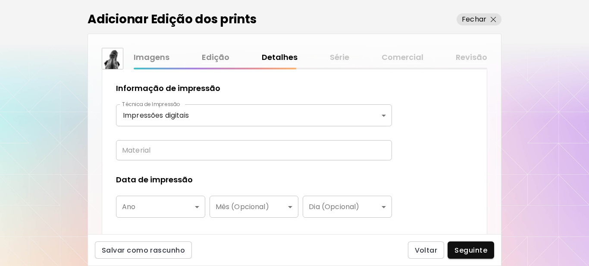
click at [179, 149] on input "text" at bounding box center [254, 150] width 276 height 20
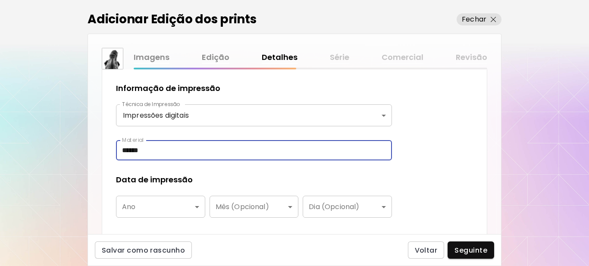
type input "******"
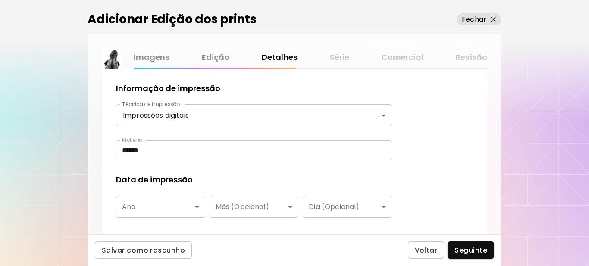
click at [188, 169] on div "**********" at bounding box center [254, 102] width 276 height 265
click at [187, 206] on body "**********" at bounding box center [294, 133] width 589 height 266
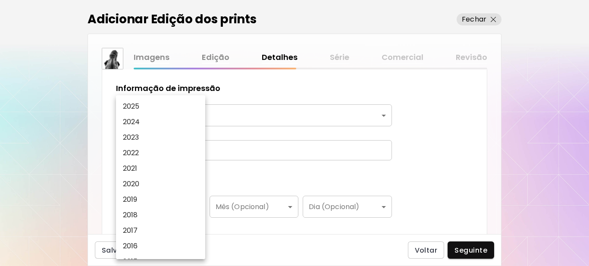
click at [147, 104] on li "2025" at bounding box center [163, 107] width 94 height 16
type input "****"
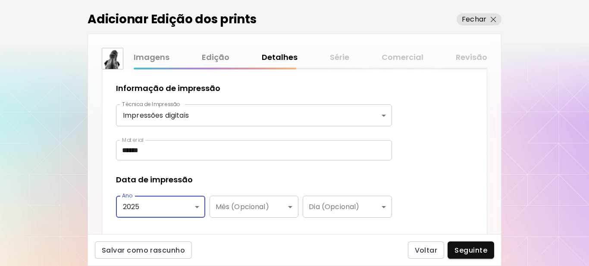
click at [210, 185] on div "Data de impressão" at bounding box center [254, 179] width 276 height 11
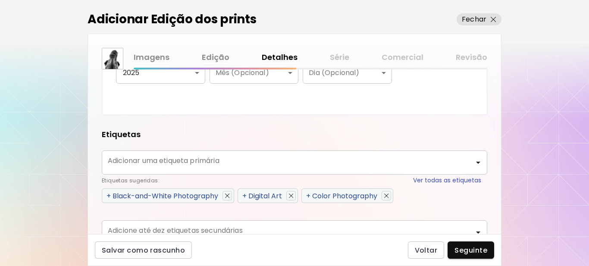
scroll to position [388, 0]
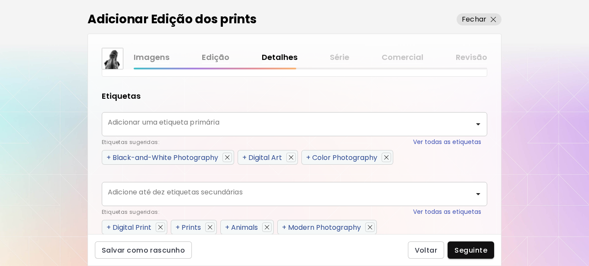
click at [245, 156] on span "+" at bounding box center [244, 158] width 4 height 10
type input "**********"
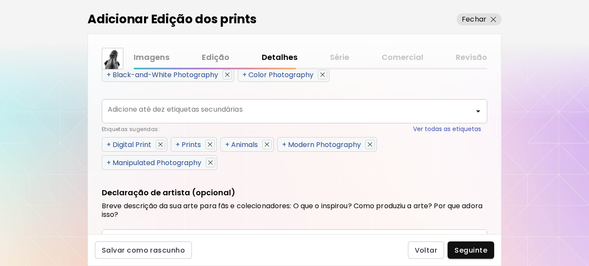
scroll to position [474, 0]
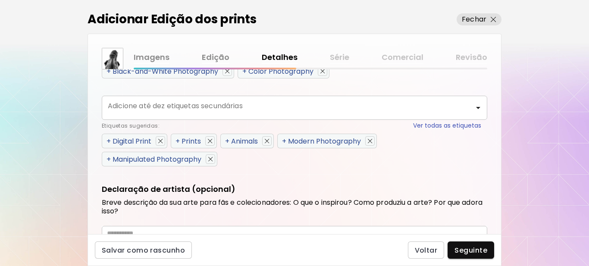
click at [107, 141] on span "+" at bounding box center [109, 141] width 4 height 10
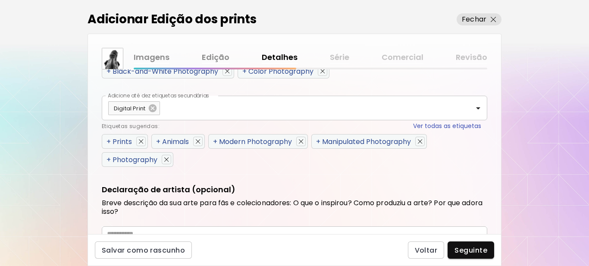
click at [107, 141] on span "+" at bounding box center [109, 142] width 4 height 10
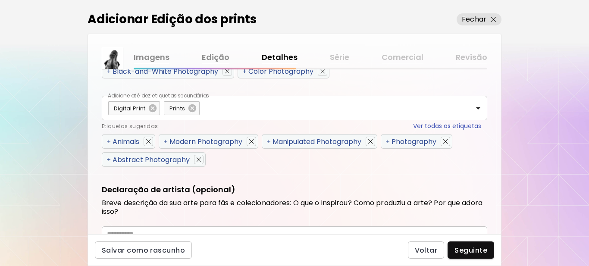
click at [107, 141] on span "+" at bounding box center [109, 142] width 4 height 10
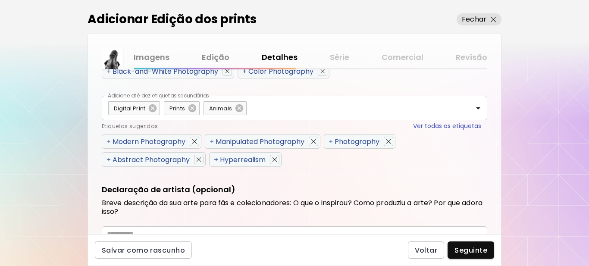
click at [107, 141] on span "+" at bounding box center [109, 142] width 4 height 10
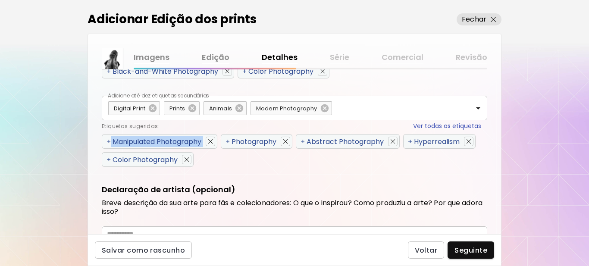
click at [107, 141] on span "+" at bounding box center [109, 142] width 4 height 10
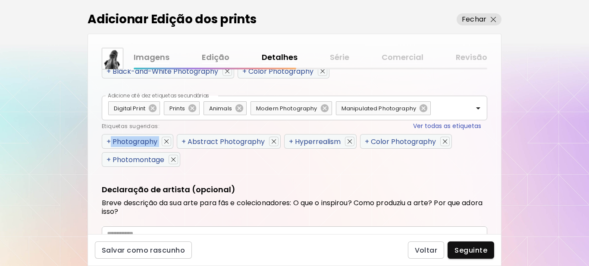
click at [107, 141] on span "+" at bounding box center [109, 142] width 4 height 10
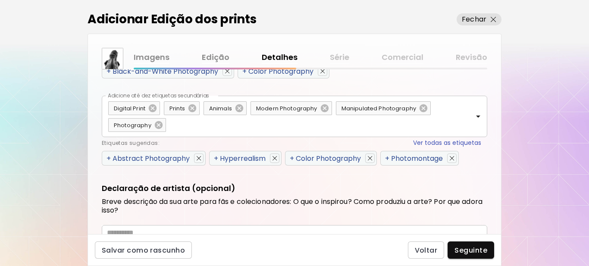
click at [107, 141] on div "Etiquetas sugeridas: Ver todas as etiquetas" at bounding box center [292, 142] width 380 height 9
click at [107, 158] on span "+" at bounding box center [109, 159] width 4 height 10
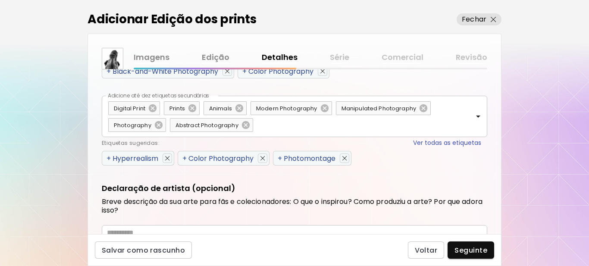
click at [107, 158] on span "+" at bounding box center [109, 159] width 4 height 10
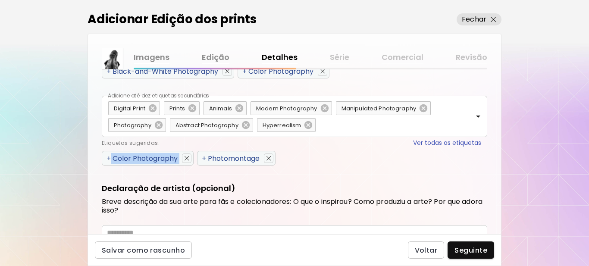
click at [107, 158] on span "+" at bounding box center [109, 159] width 4 height 10
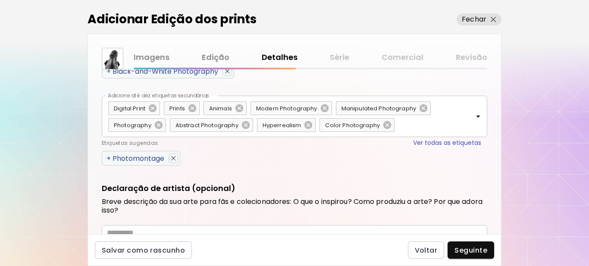
click at [107, 157] on span "+" at bounding box center [109, 159] width 4 height 10
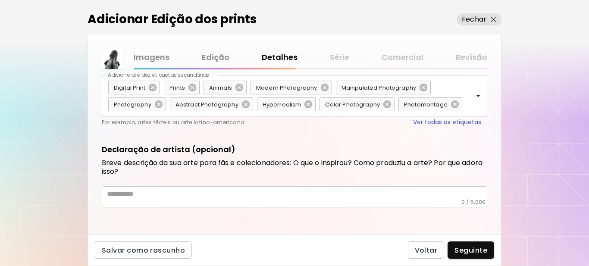
scroll to position [496, 0]
click at [148, 201] on div "* ​" at bounding box center [295, 195] width 386 height 21
drag, startPoint x: 148, startPoint y: 201, endPoint x: 129, endPoint y: 193, distance: 20.3
click at [129, 193] on textarea at bounding box center [297, 193] width 380 height 9
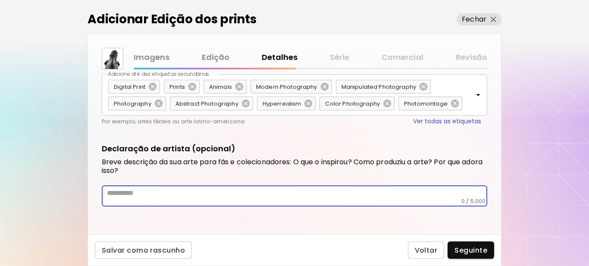
paste textarea "**********"
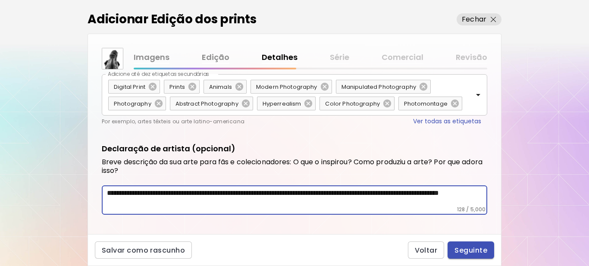
type textarea "**********"
click at [462, 247] on span "Seguinte" at bounding box center [471, 250] width 33 height 9
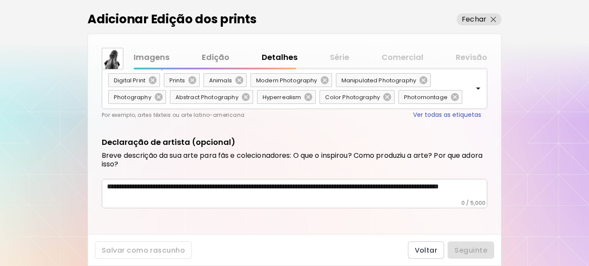
scroll to position [504, 0]
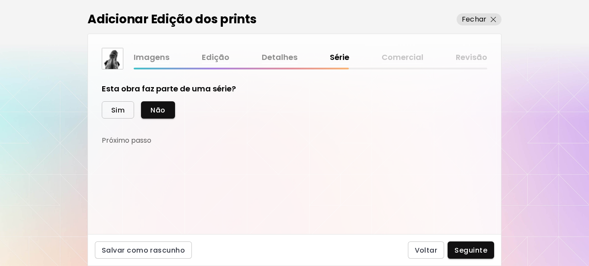
click at [115, 110] on span "Sim" at bounding box center [117, 110] width 13 height 9
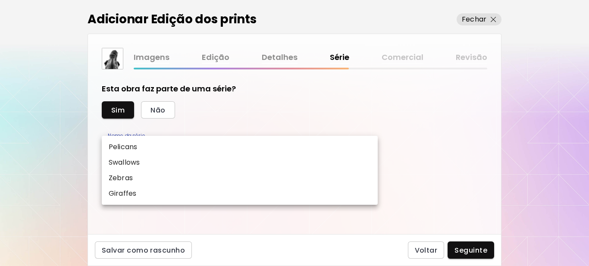
click at [144, 142] on body "kaleido.art/Sergio_Cerezer_Benetti Adicionar obras Gerencie suas obras Editar P…" at bounding box center [294, 133] width 589 height 266
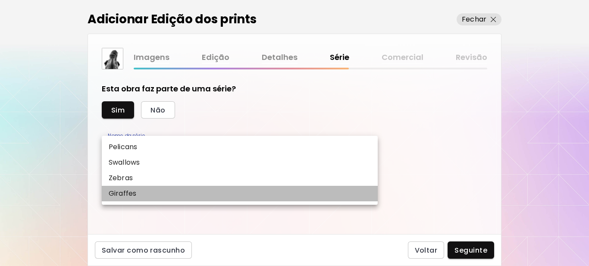
click at [126, 196] on p "Giraffes" at bounding box center [123, 193] width 28 height 10
type input "********"
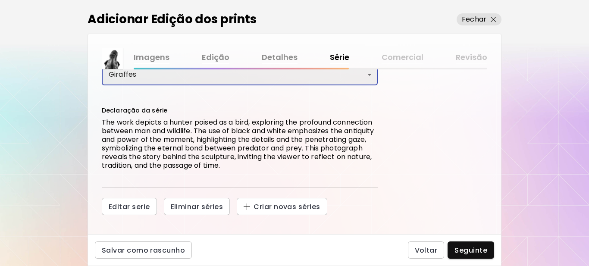
scroll to position [81, 0]
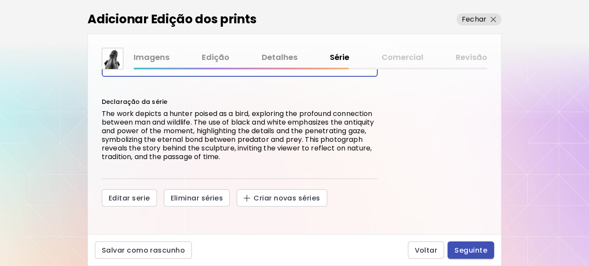
click at [472, 251] on span "Seguinte" at bounding box center [471, 250] width 33 height 9
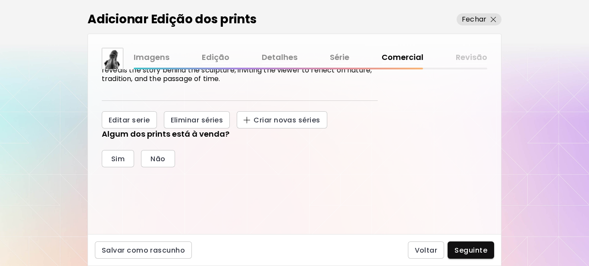
scroll to position [173, 0]
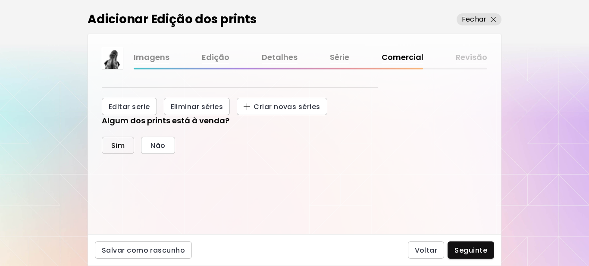
click at [120, 147] on span "Sim" at bounding box center [117, 145] width 13 height 9
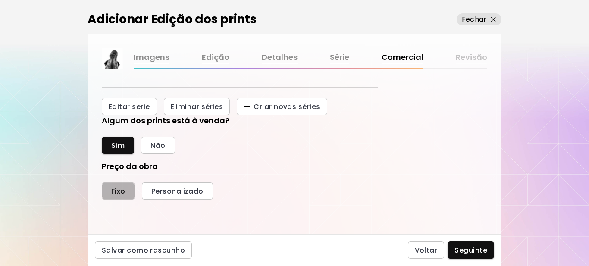
click at [120, 193] on span "Fixo" at bounding box center [118, 191] width 14 height 9
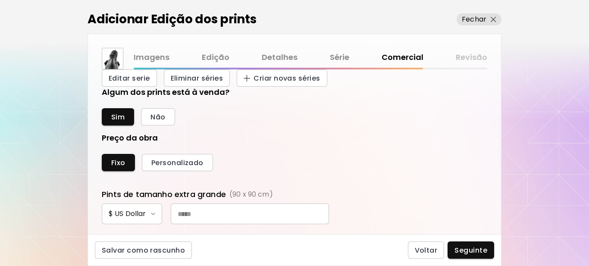
scroll to position [302, 0]
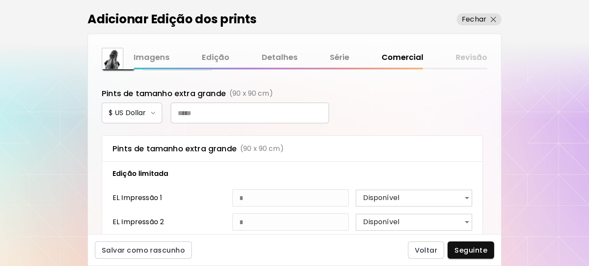
click at [247, 113] on input "text" at bounding box center [250, 113] width 158 height 21
type input "***"
click at [417, 107] on div "$ US Dollar ***" at bounding box center [295, 113] width 386 height 21
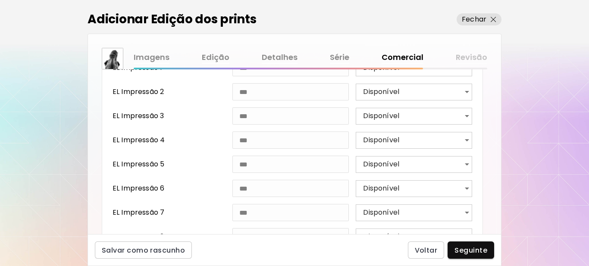
scroll to position [518, 0]
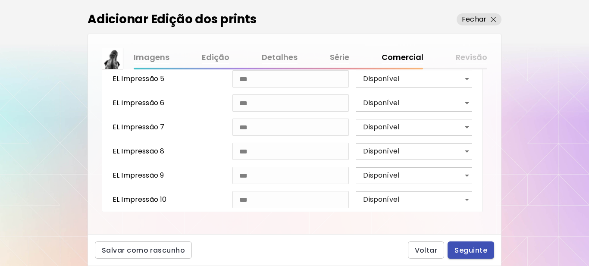
click at [474, 250] on span "Seguinte" at bounding box center [471, 250] width 33 height 9
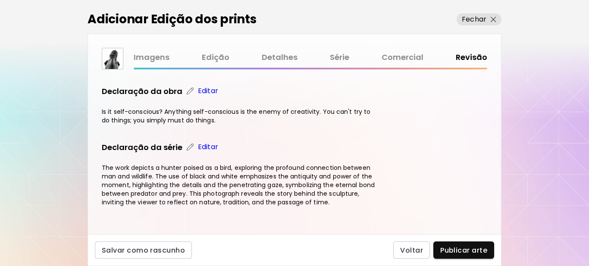
scroll to position [490, 0]
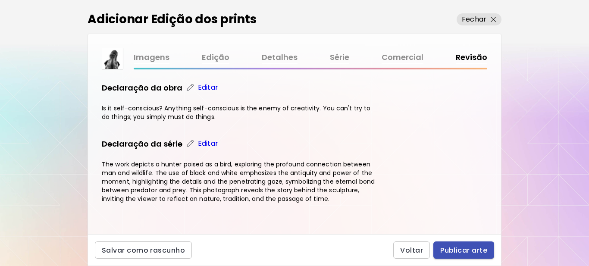
click at [468, 251] on span "Publicar arte" at bounding box center [463, 250] width 47 height 9
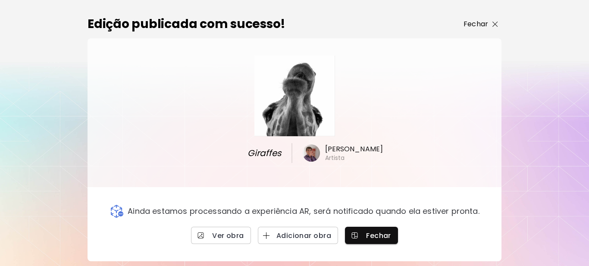
click at [484, 26] on p "Fechar" at bounding box center [476, 24] width 25 height 10
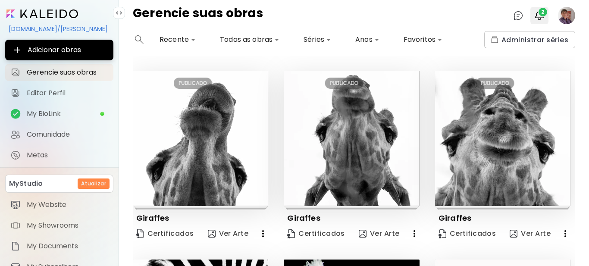
click at [542, 15] on span "2" at bounding box center [543, 12] width 9 height 9
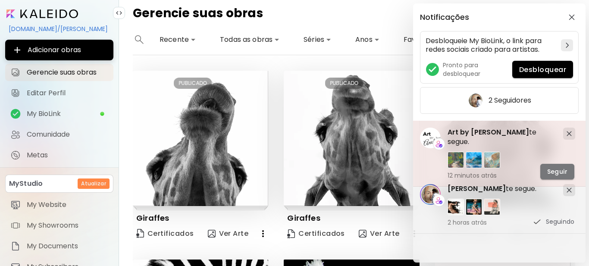
click at [552, 167] on span "Seguir" at bounding box center [557, 171] width 20 height 9
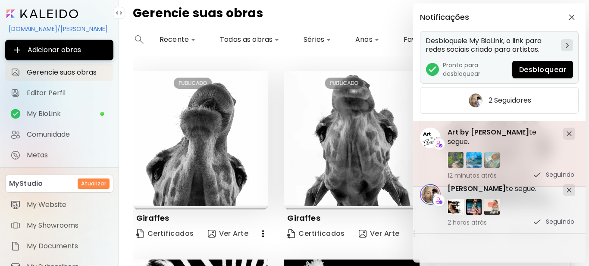
click at [558, 71] on span "Desbloquear" at bounding box center [542, 69] width 47 height 9
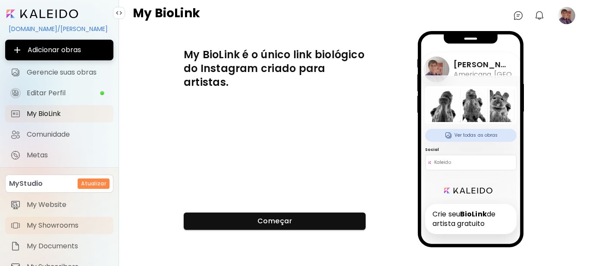
click at [48, 225] on span "My Showrooms" at bounding box center [68, 225] width 82 height 9
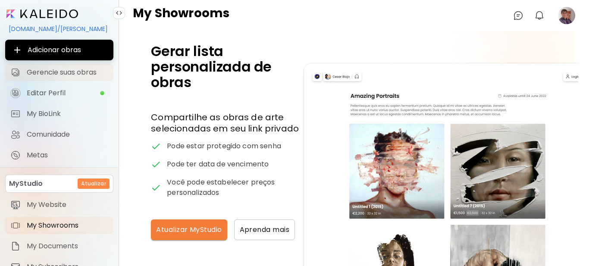
click at [63, 75] on span "Gerencie suas obras" at bounding box center [68, 72] width 82 height 9
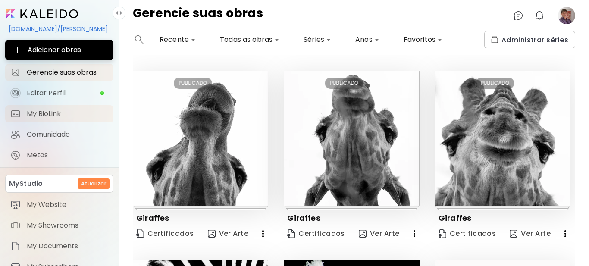
click at [54, 116] on span "My BioLink" at bounding box center [68, 114] width 82 height 9
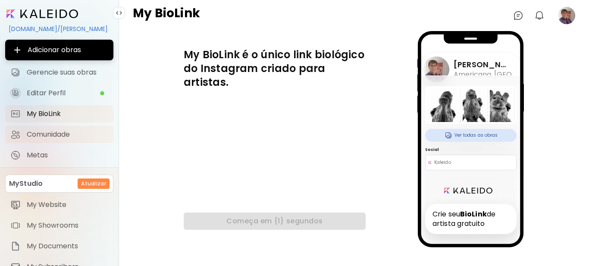
click at [56, 138] on span "Comunidade" at bounding box center [68, 134] width 82 height 9
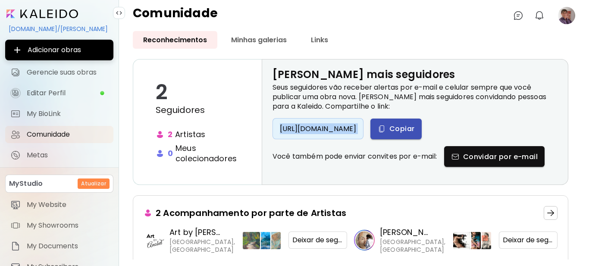
drag, startPoint x: 280, startPoint y: 129, endPoint x: 521, endPoint y: 134, distance: 240.7
click at [422, 134] on div "https://www.kaleido.art/join?artist=Sergio_Cerezer_Benetti Copiar" at bounding box center [347, 128] width 149 height 21
copy div "https://www.kaleido.art/join?artist=Sergio_Cerezer_Benetti Copiar"
click at [415, 127] on span "Copiar" at bounding box center [396, 128] width 38 height 9
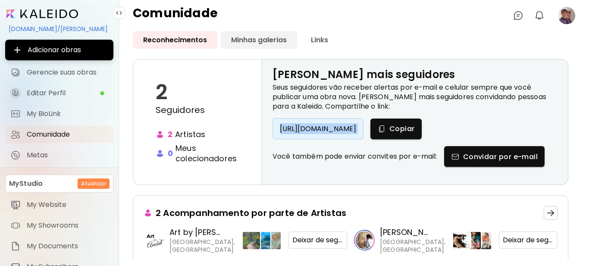
click at [239, 41] on link "Minhas galerias" at bounding box center [259, 40] width 76 height 18
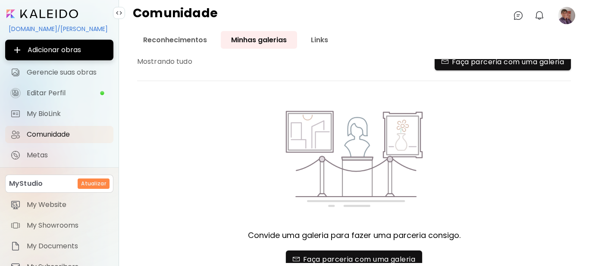
scroll to position [19, 0]
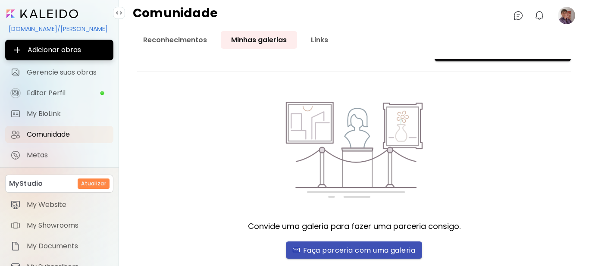
click at [355, 252] on span "Faça parceria com uma galeria" at bounding box center [354, 250] width 122 height 9
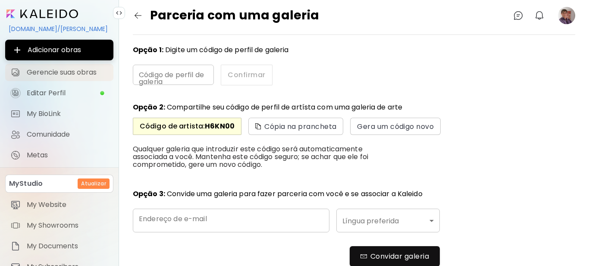
click at [56, 72] on span "Gerencie suas obras" at bounding box center [68, 72] width 82 height 9
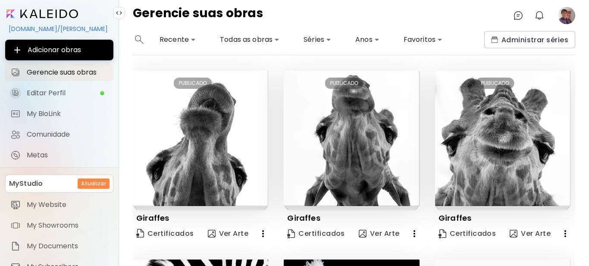
click at [562, 19] on image at bounding box center [566, 15] width 17 height 17
